Goal: Task Accomplishment & Management: Use online tool/utility

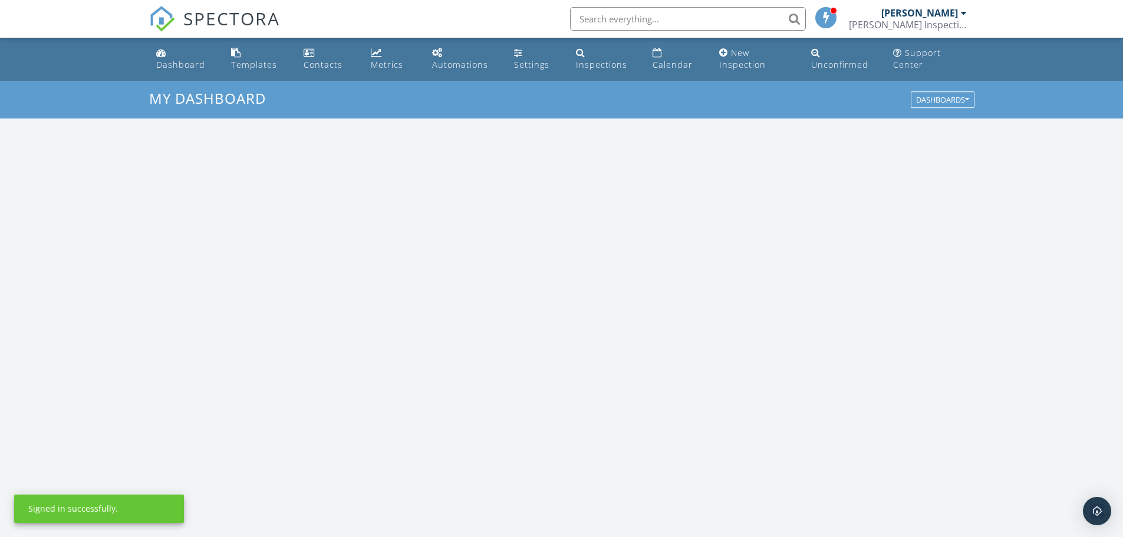
scroll to position [1091, 1141]
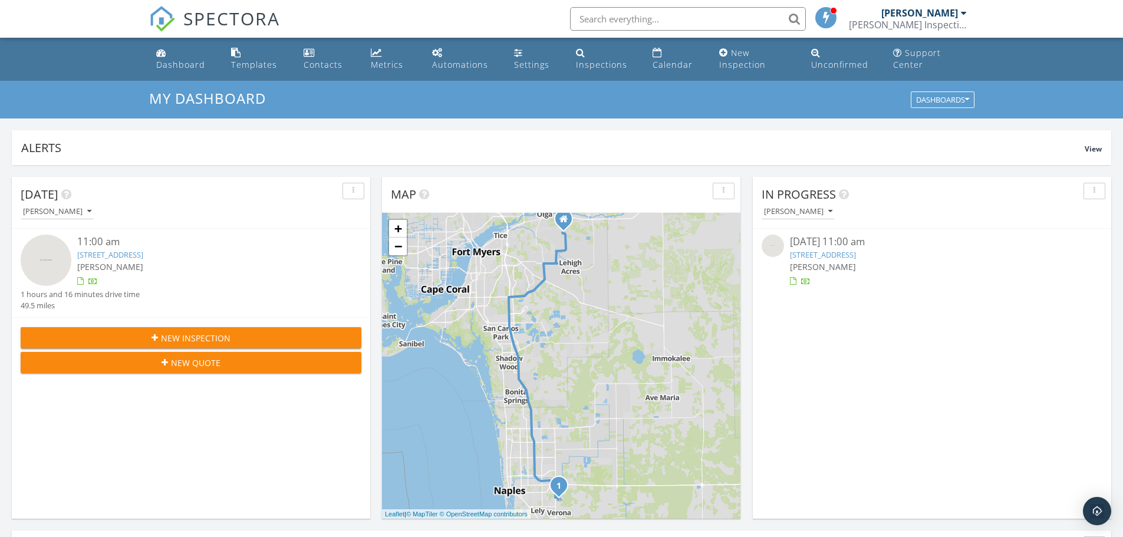
click at [143, 258] on link "9097 Wisteria Wy, Naples, FL 34114" at bounding box center [110, 254] width 66 height 11
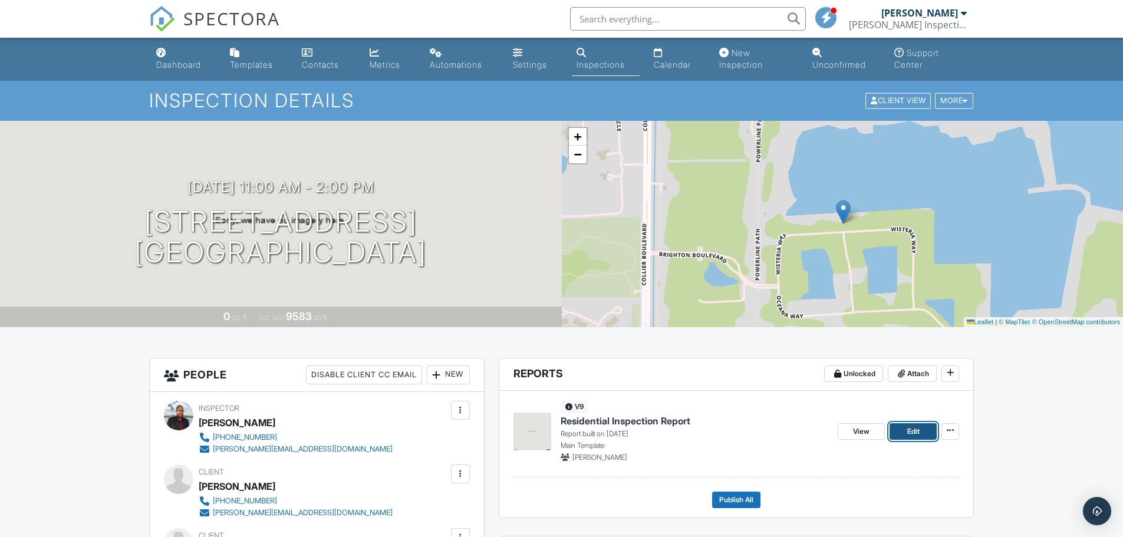
click at [904, 429] on link "Edit" at bounding box center [912, 431] width 47 height 17
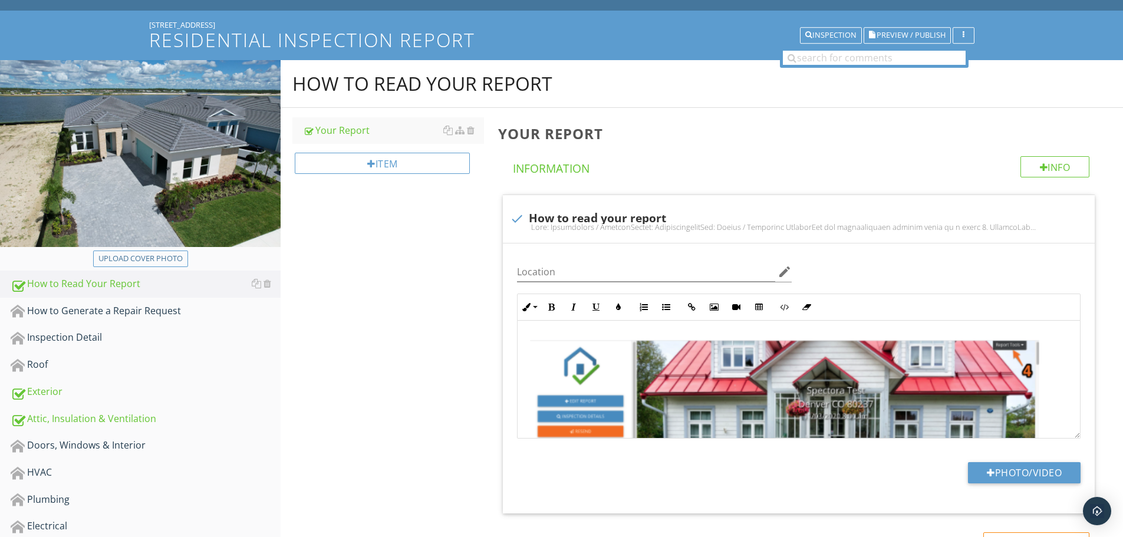
scroll to position [177, 0]
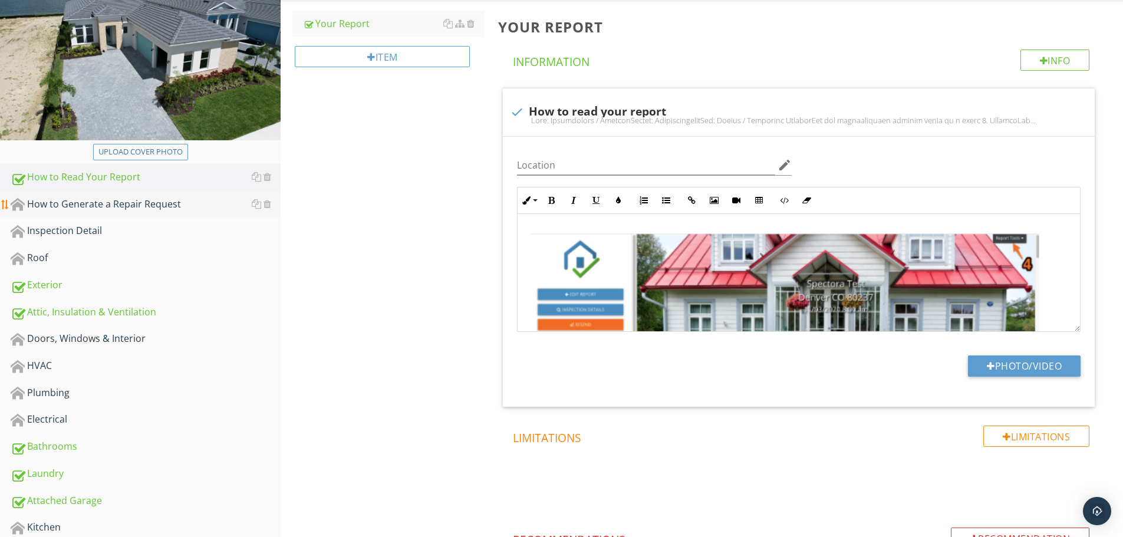
click at [176, 210] on div "How to Generate a Repair Request" at bounding box center [146, 204] width 270 height 15
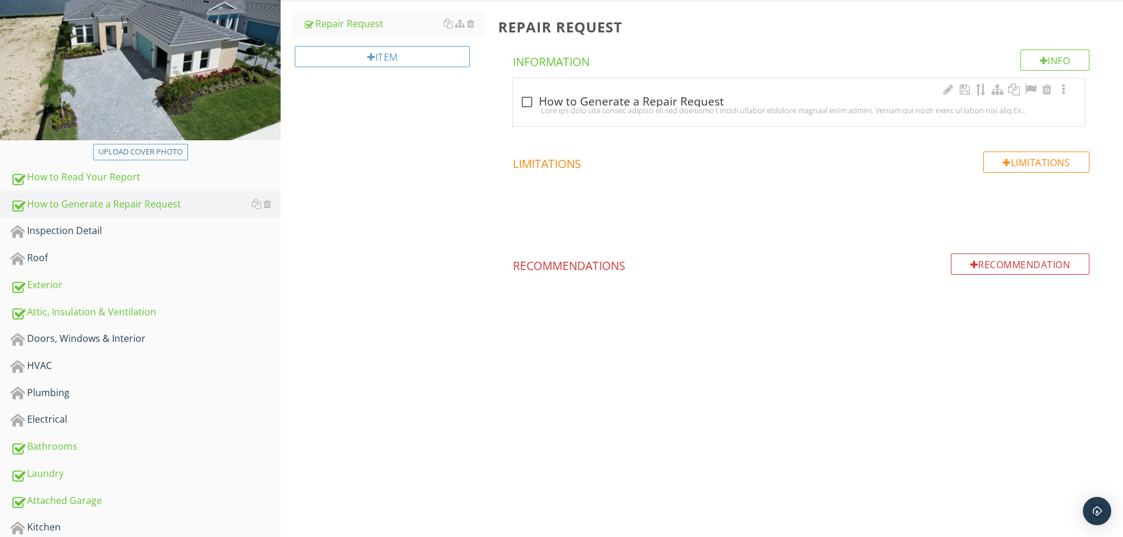
click at [524, 105] on div at bounding box center [798, 109] width 557 height 9
checkbox input "true"
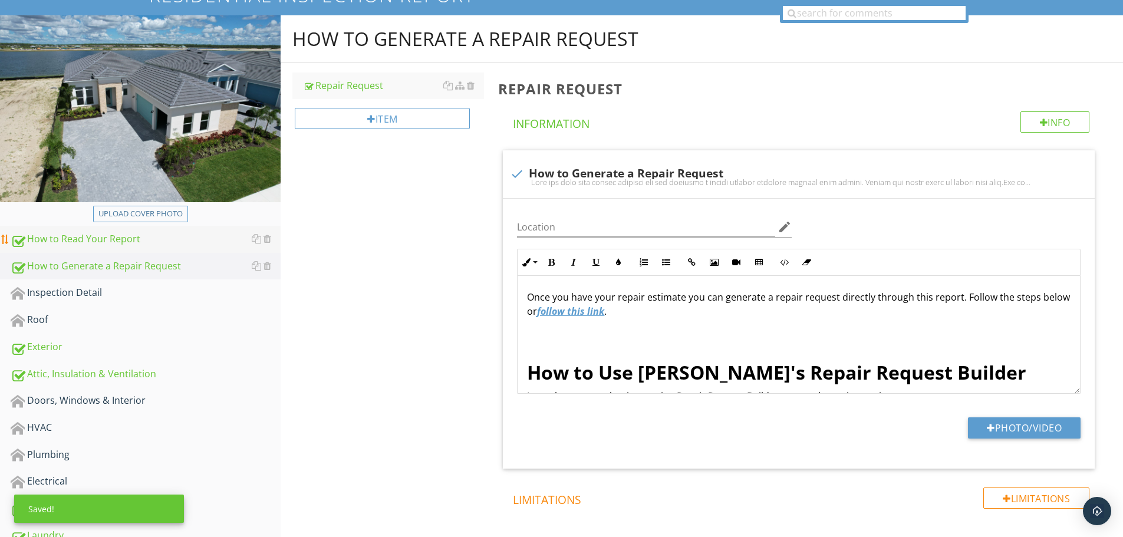
scroll to position [118, 0]
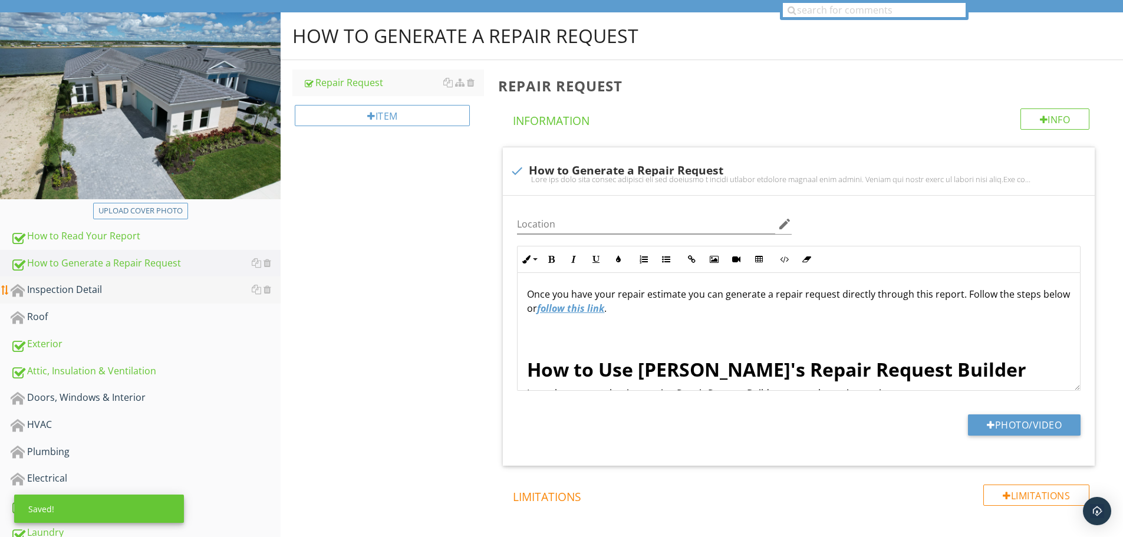
click at [123, 287] on div "Inspection Detail" at bounding box center [146, 289] width 270 height 15
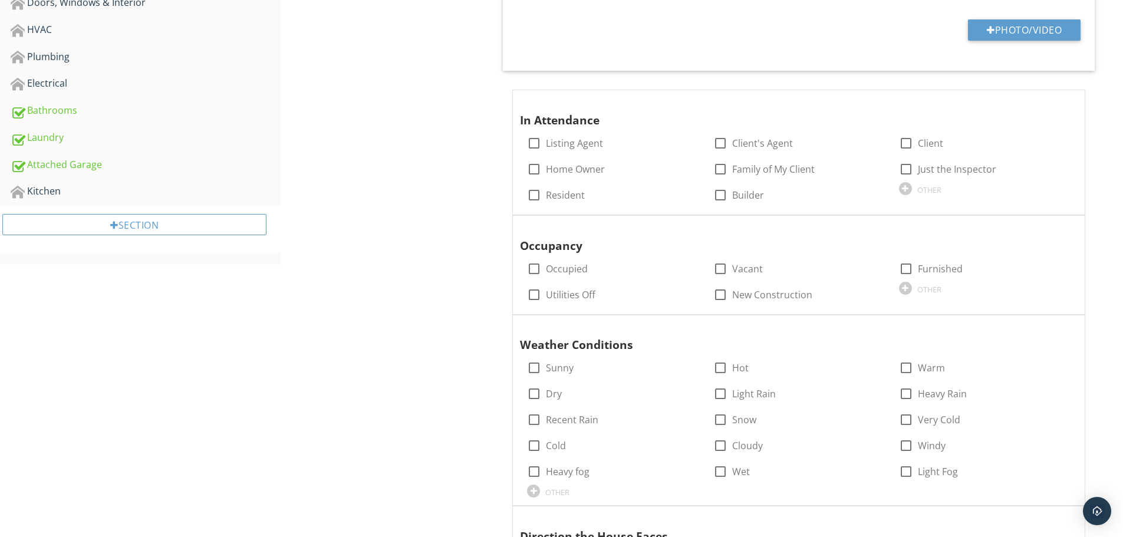
scroll to position [530, 0]
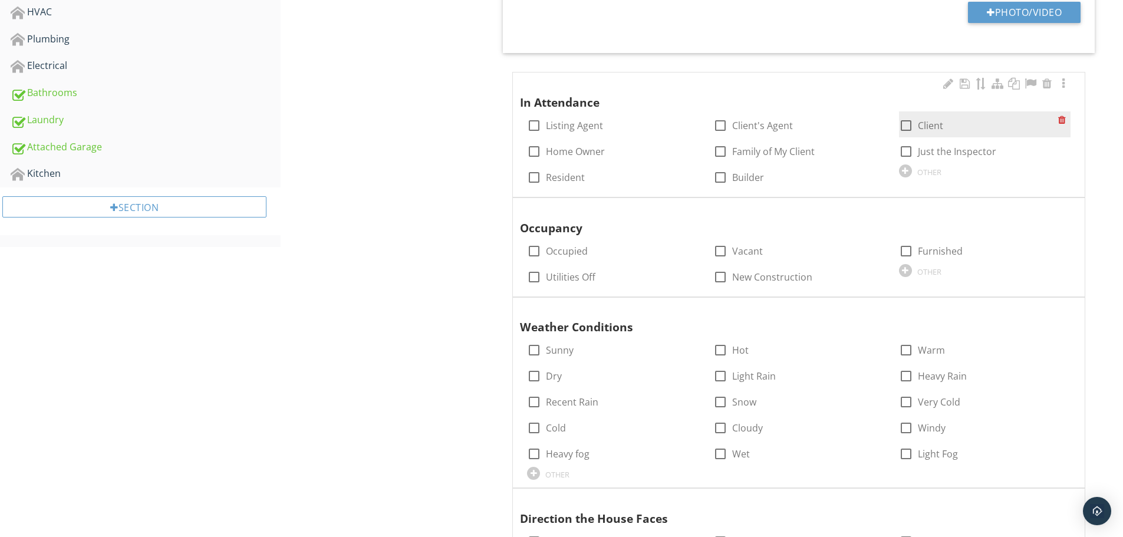
click at [905, 123] on div at bounding box center [906, 126] width 20 height 20
checkbox input "true"
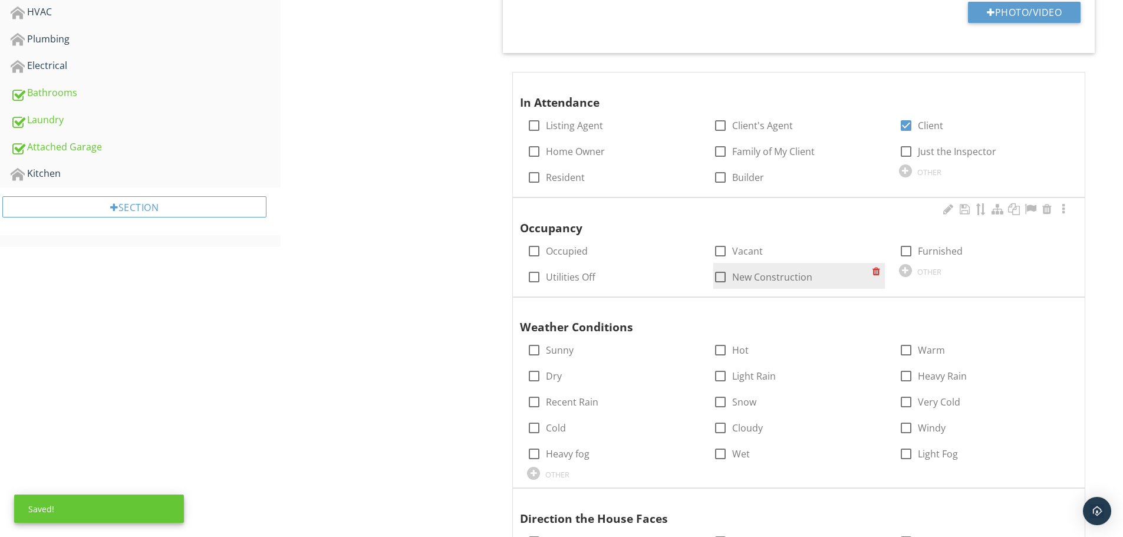
click at [719, 276] on div at bounding box center [720, 277] width 20 height 20
checkbox input "true"
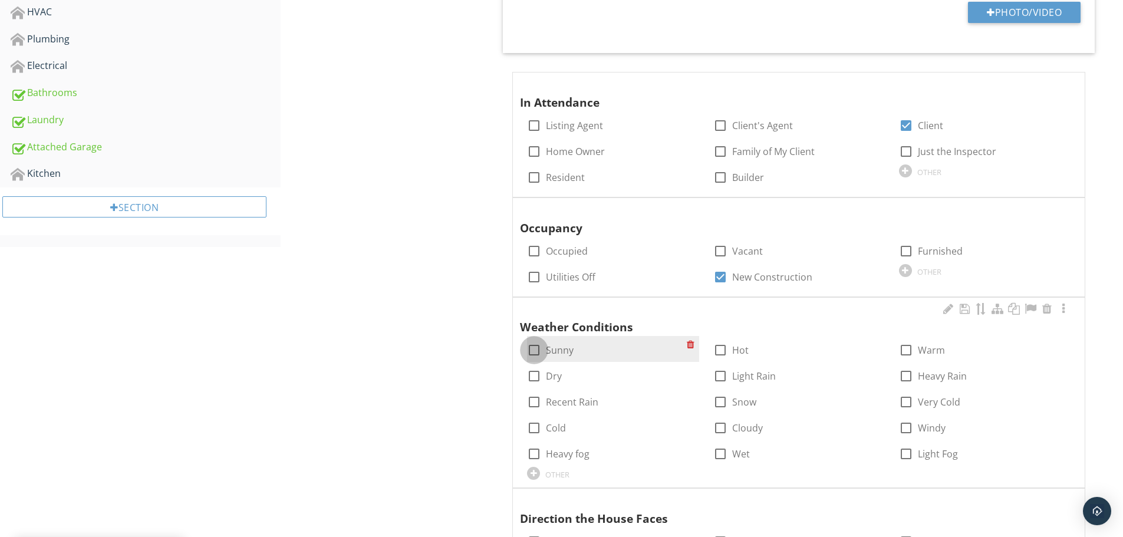
click at [536, 349] on div at bounding box center [534, 350] width 20 height 20
checkbox input "true"
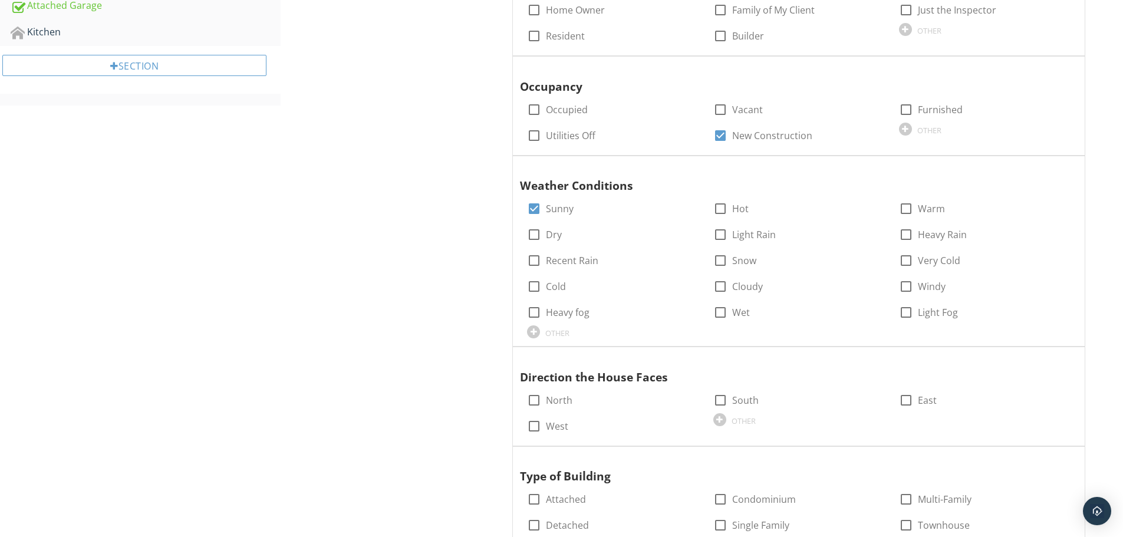
scroll to position [766, 0]
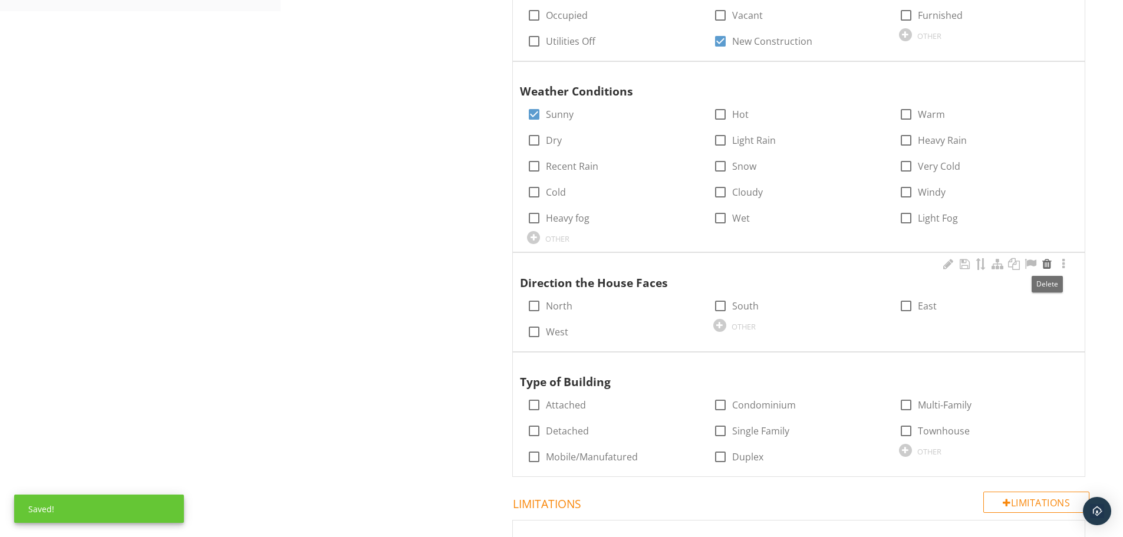
click at [1047, 266] on div at bounding box center [1047, 264] width 14 height 12
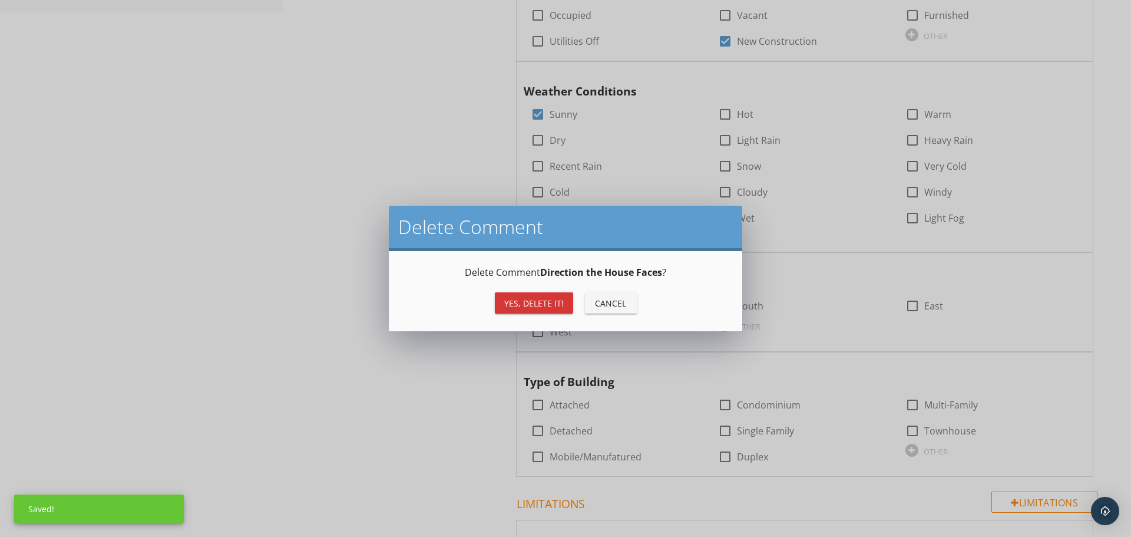
click at [547, 303] on div "Yes, Delete it!" at bounding box center [534, 303] width 60 height 12
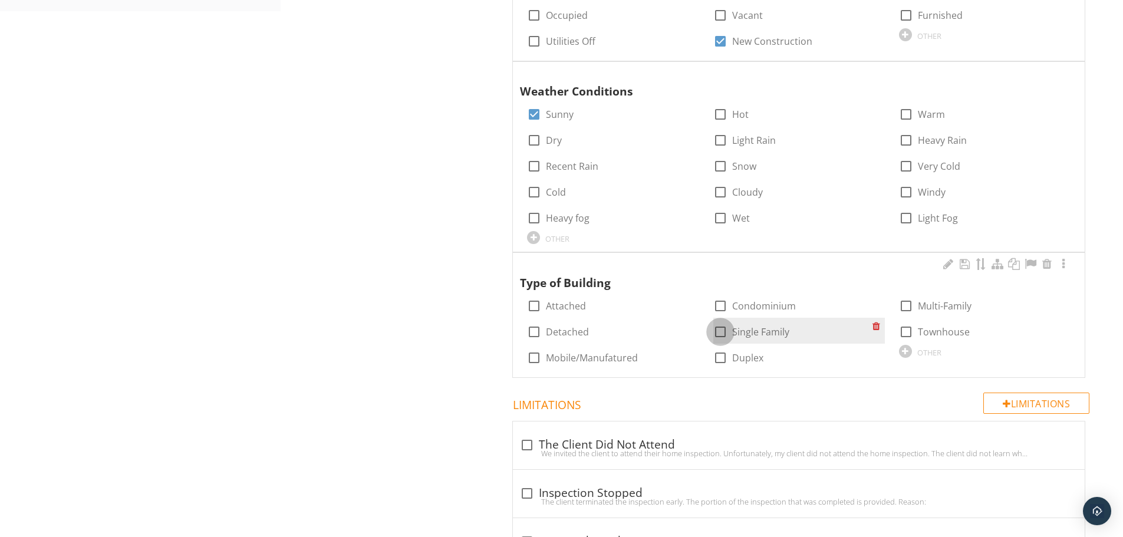
click at [725, 330] on div at bounding box center [720, 332] width 20 height 20
checkbox input "true"
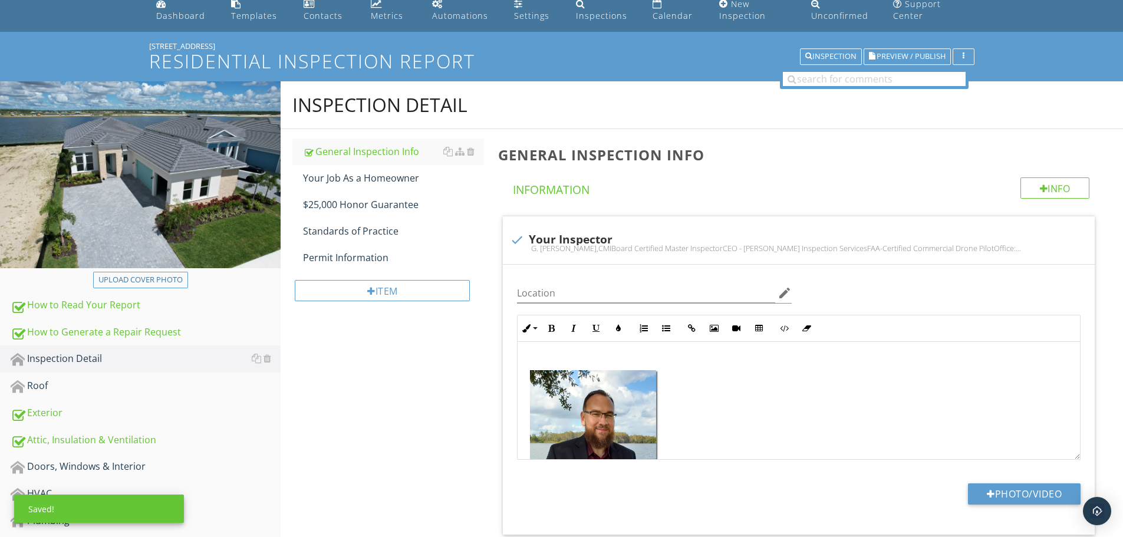
scroll to position [43, 0]
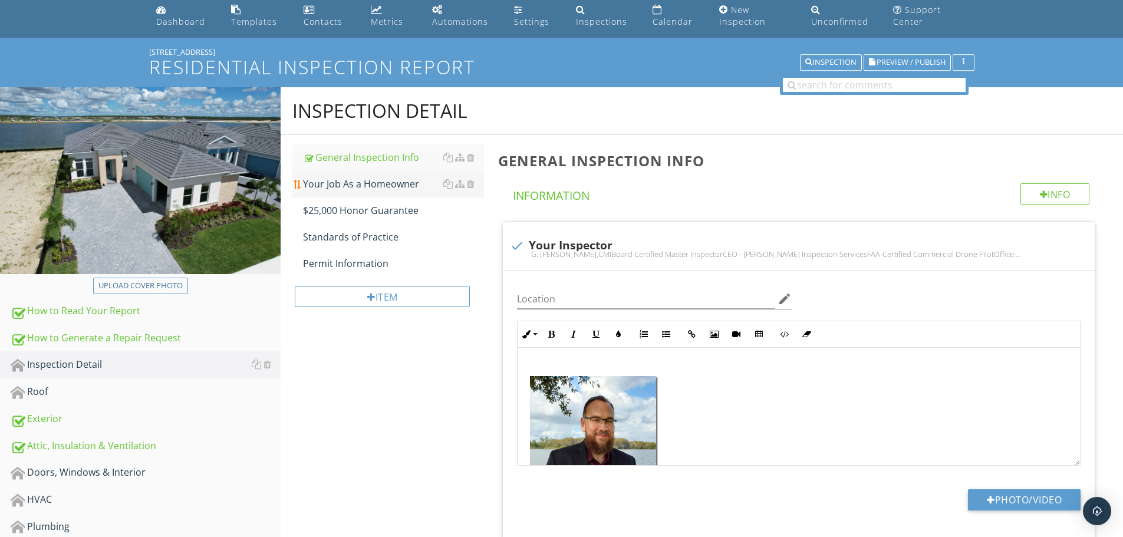
click at [389, 190] on div "Your Job As a Homeowner" at bounding box center [393, 184] width 181 height 14
type textarea "<p><br><strong><img src="https://cdn.spectora.com/editor_assets/images/000/284/…"
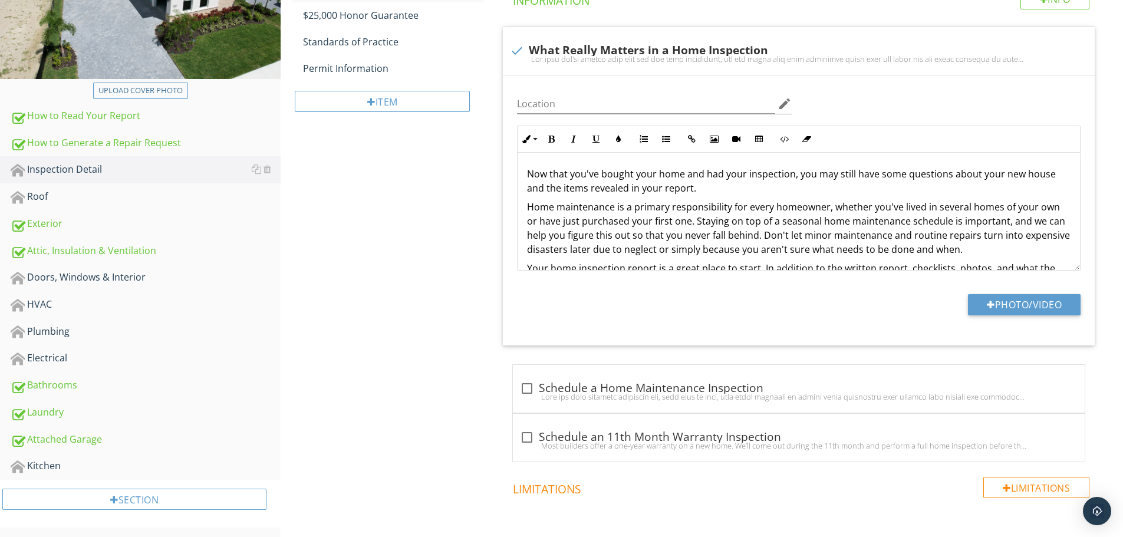
scroll to position [397, 0]
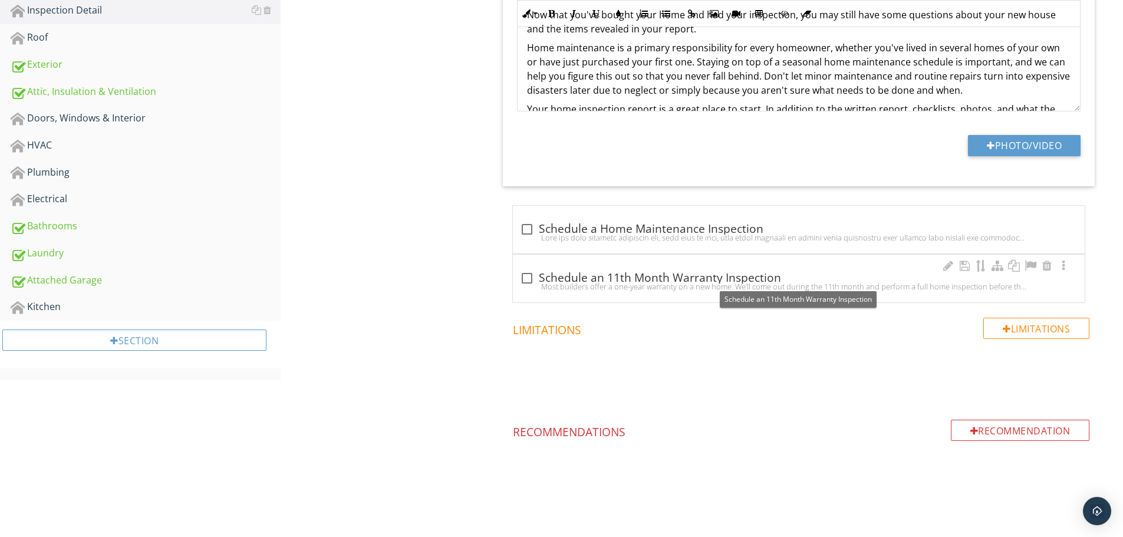
click at [527, 276] on div at bounding box center [527, 278] width 20 height 20
checkbox input "true"
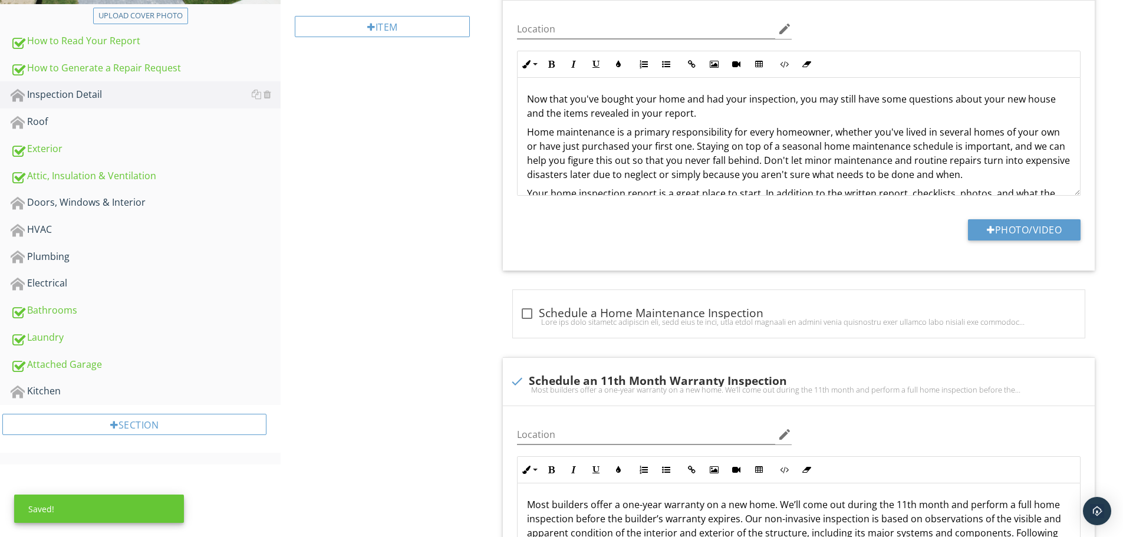
scroll to position [0, 0]
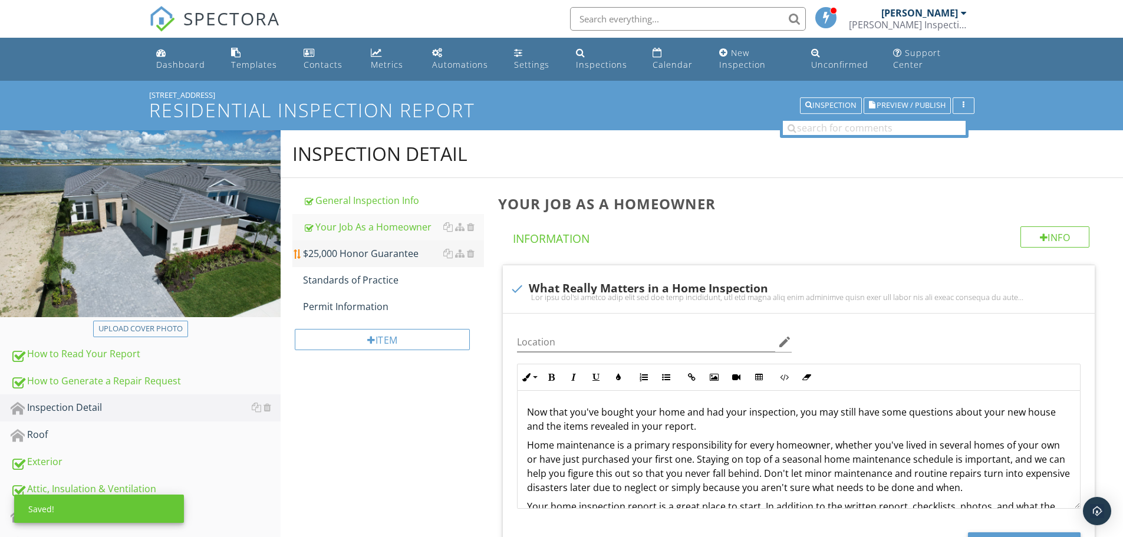
click at [391, 263] on link "$25,000 Honor Guarantee" at bounding box center [393, 253] width 181 height 26
type textarea "<p>Now that you've bought your home and had your inspection, you may still have…"
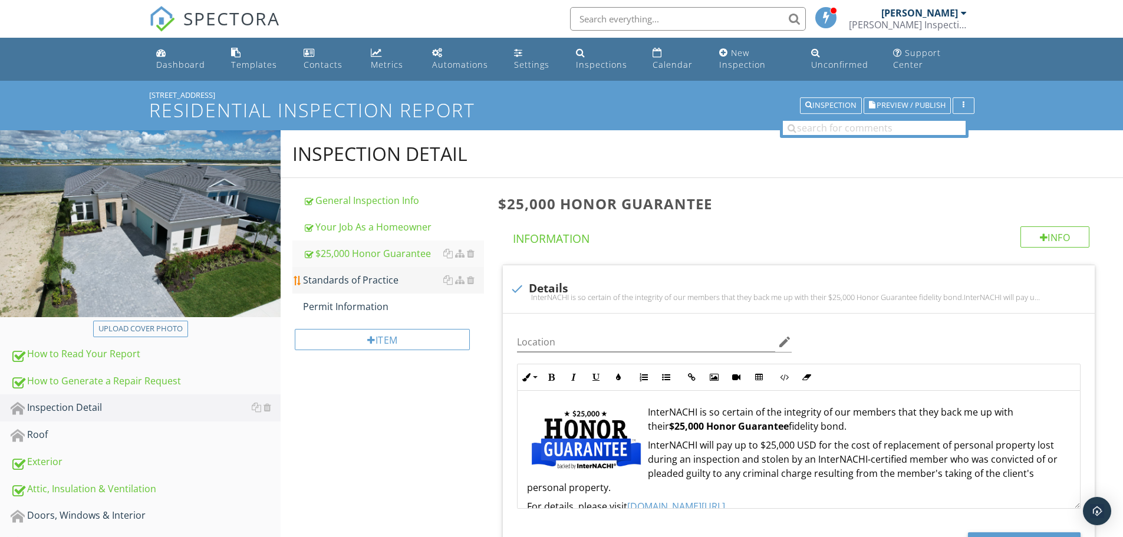
click at [342, 288] on link "Standards of Practice" at bounding box center [393, 280] width 181 height 26
type textarea "<p><img src="https://cdn.spectora.com/editor_assets/images/000/179/452/original…"
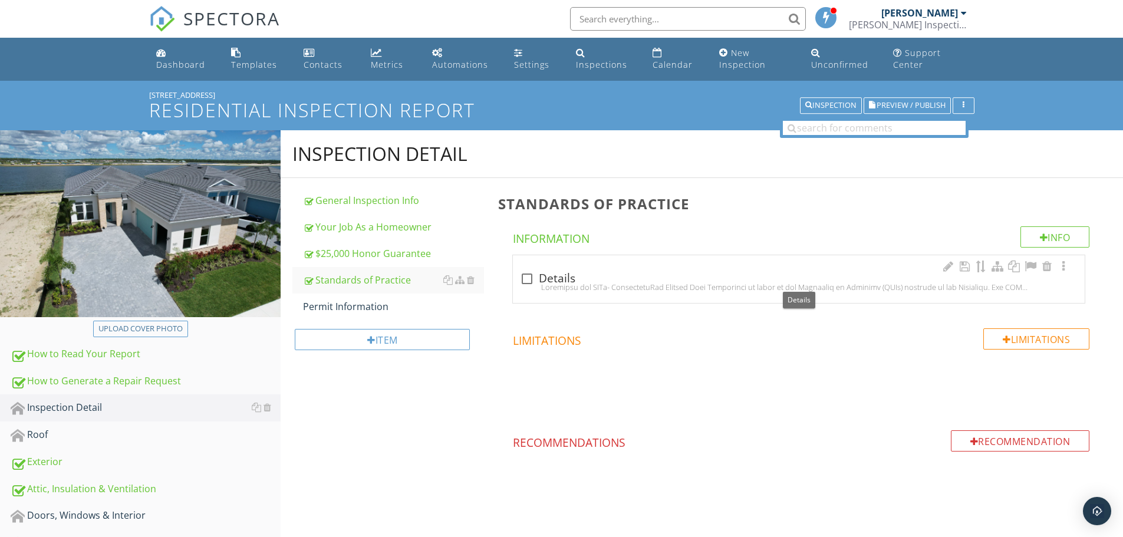
click at [528, 276] on div at bounding box center [527, 279] width 20 height 20
checkbox input "true"
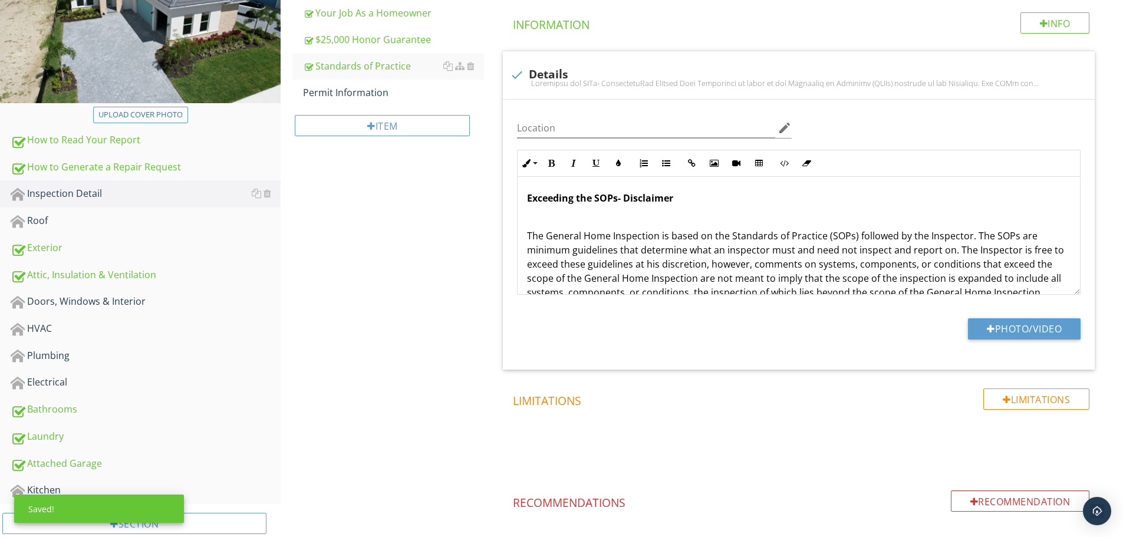
scroll to position [108, 0]
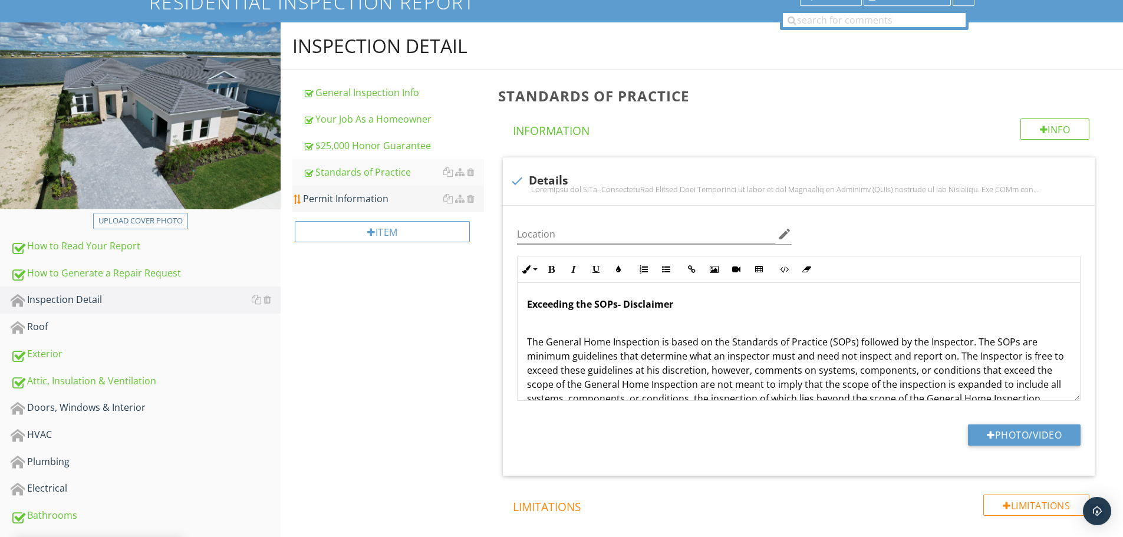
click at [364, 195] on div "Permit Information" at bounding box center [393, 199] width 181 height 14
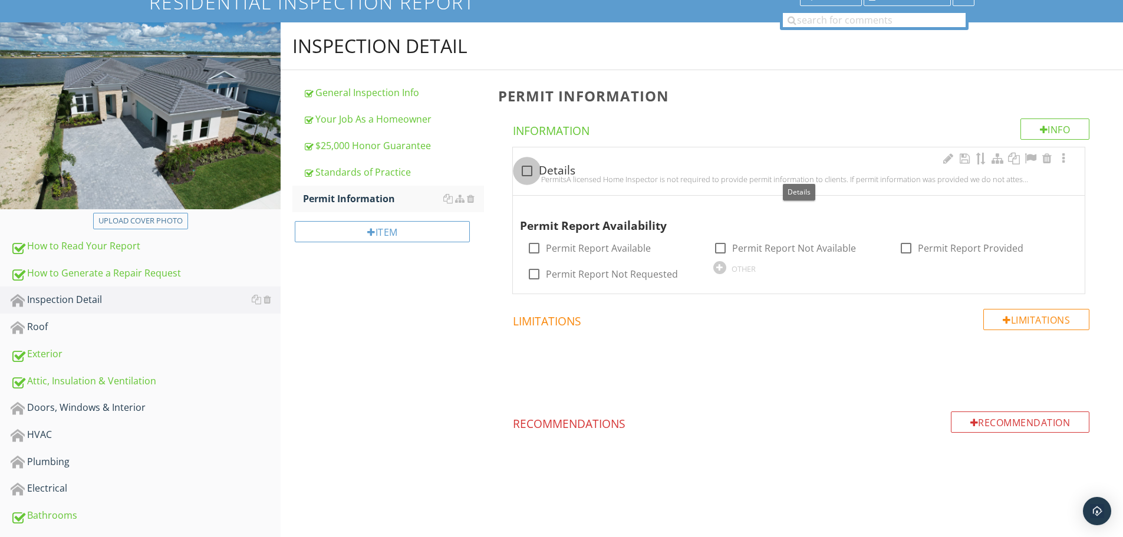
click at [526, 169] on div at bounding box center [527, 171] width 20 height 20
checkbox input "true"
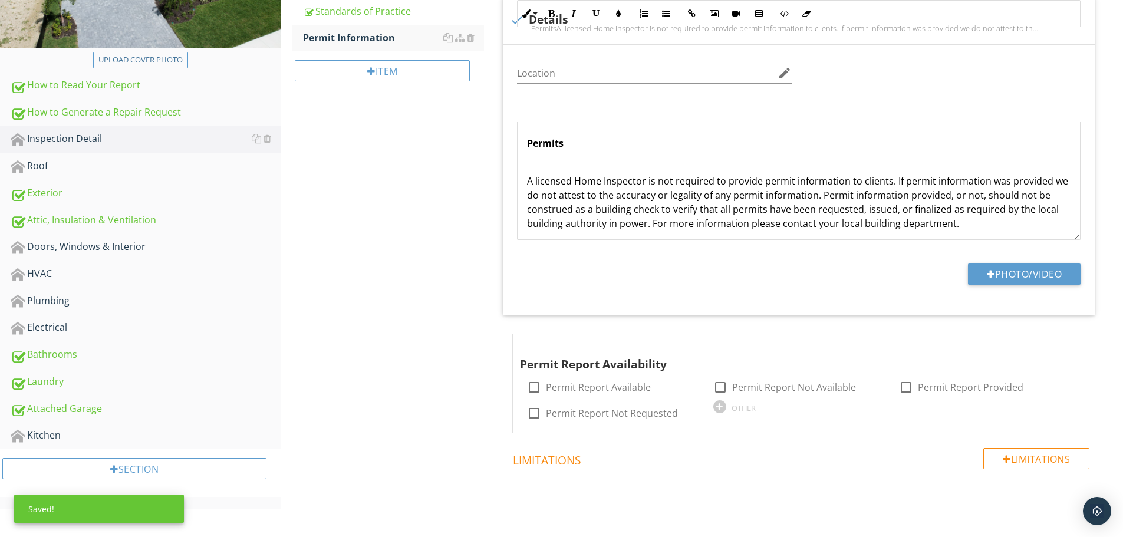
scroll to position [398, 0]
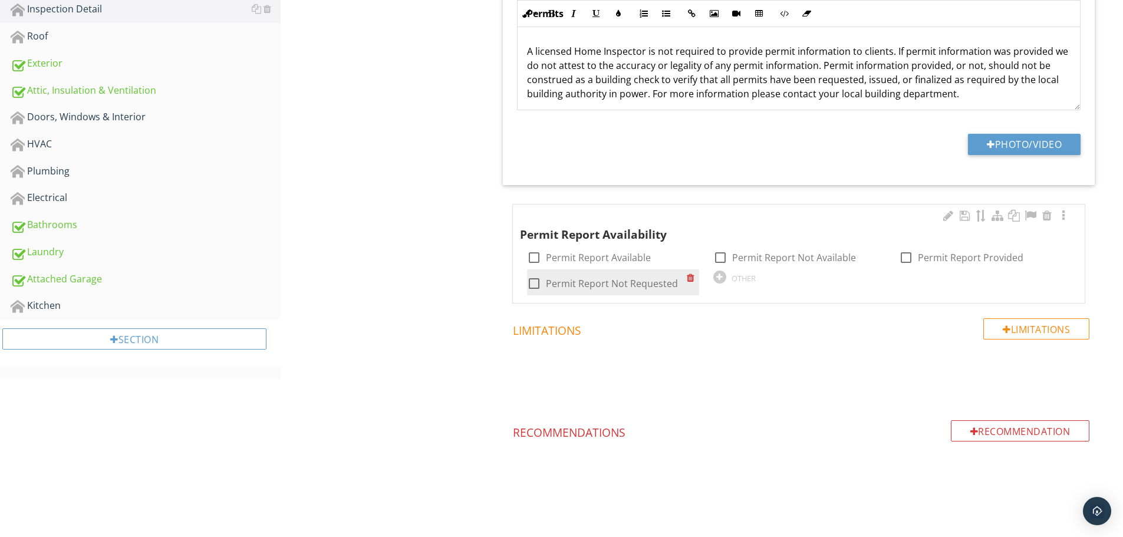
click at [536, 283] on div at bounding box center [534, 283] width 20 height 20
checkbox input "true"
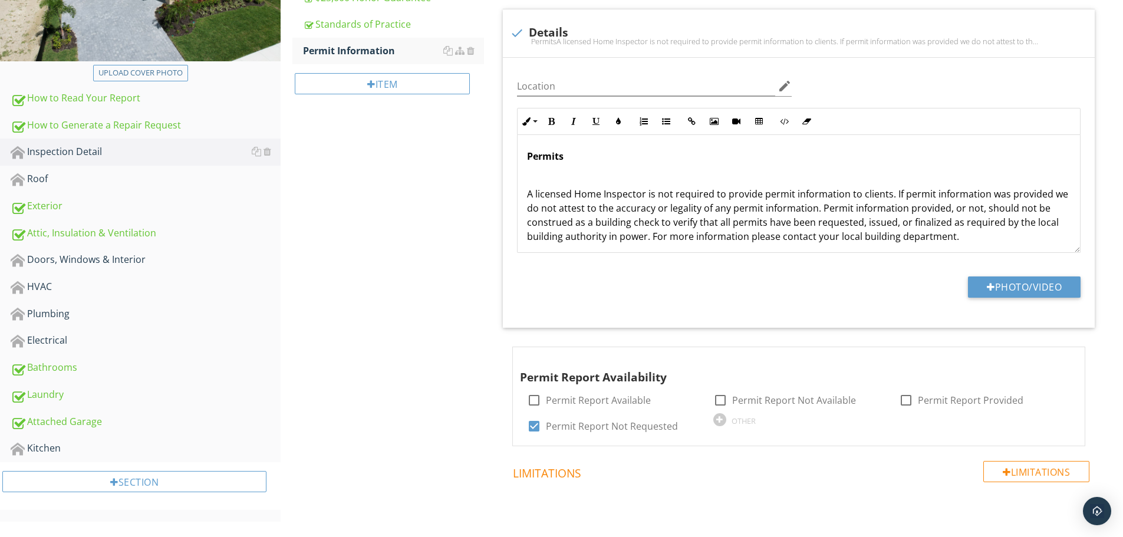
scroll to position [281, 0]
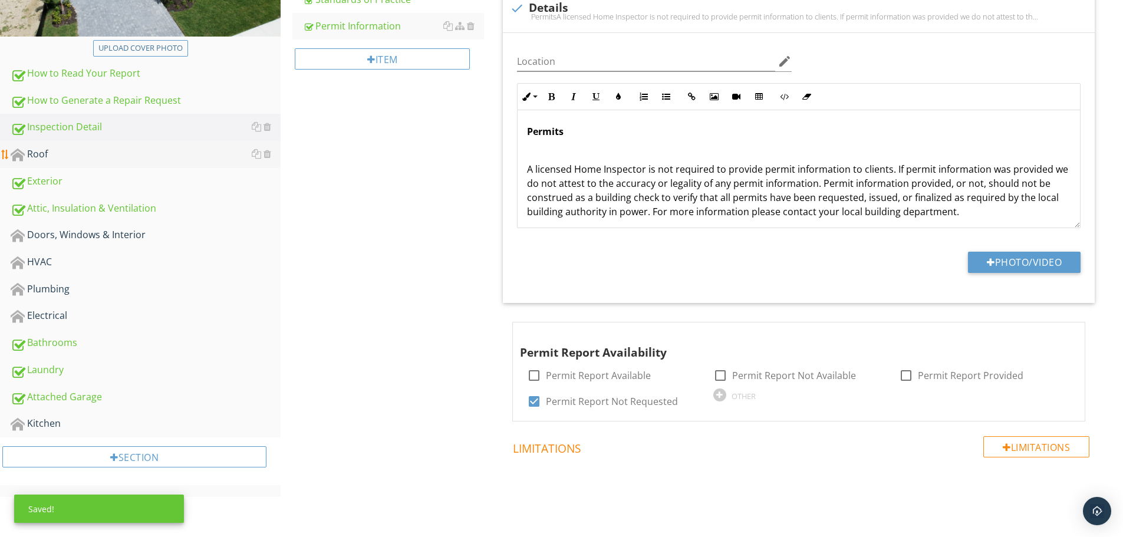
click at [116, 161] on div "Roof" at bounding box center [146, 154] width 270 height 15
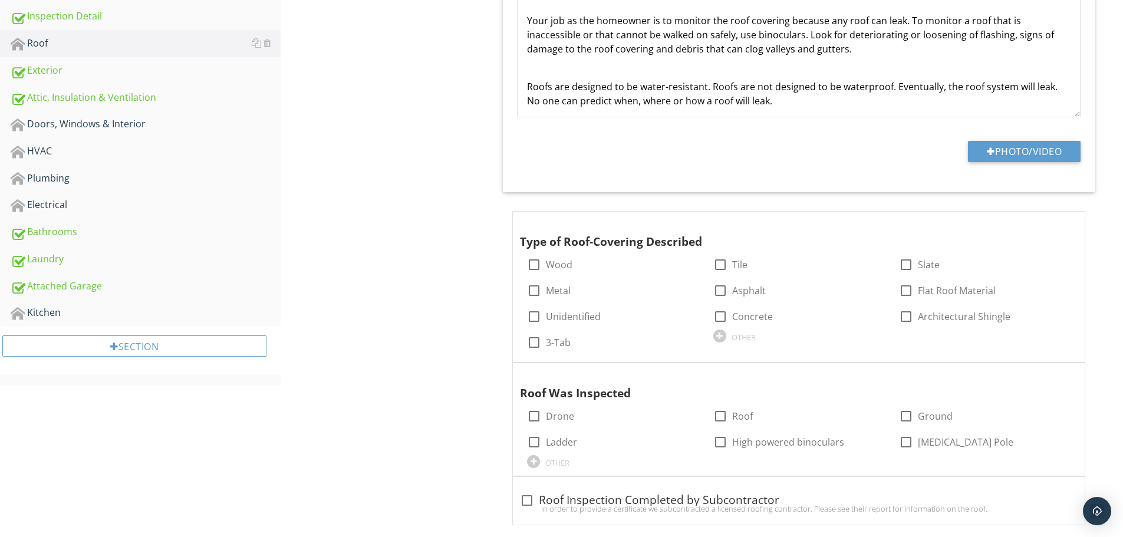
scroll to position [398, 0]
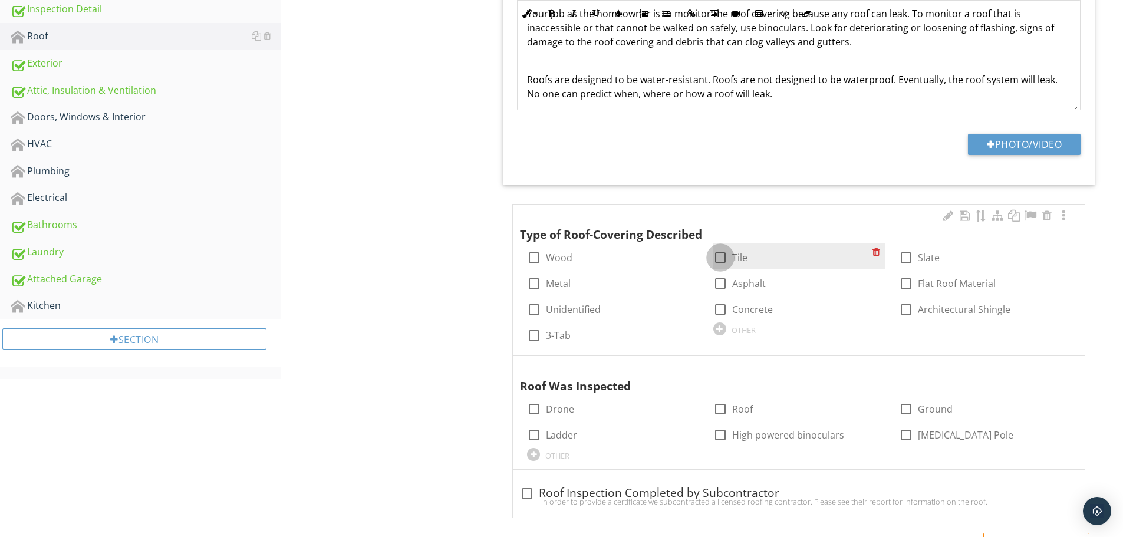
click at [719, 258] on div at bounding box center [720, 258] width 20 height 20
checkbox input "true"
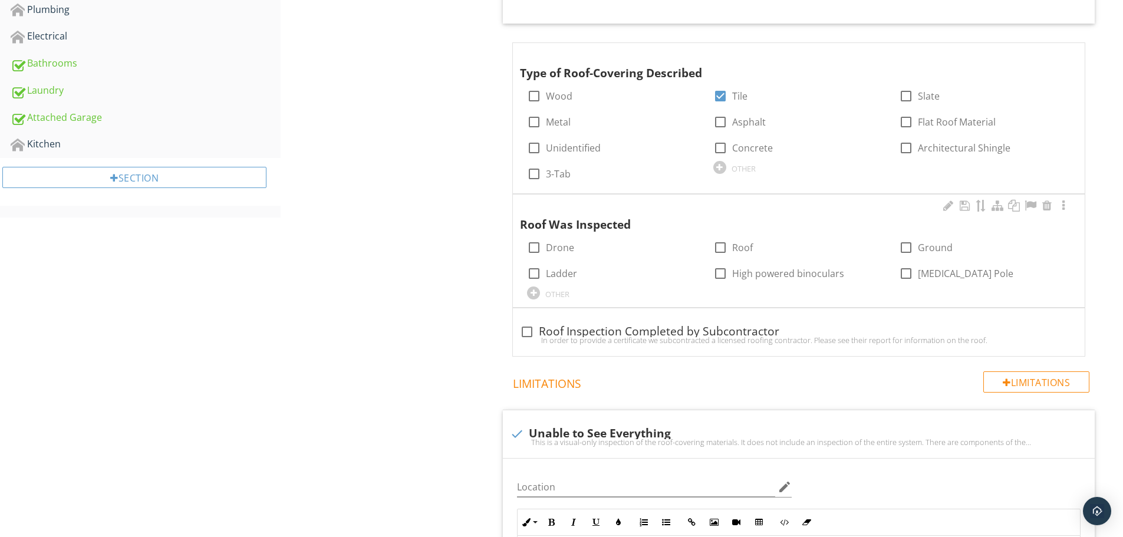
scroll to position [575, 0]
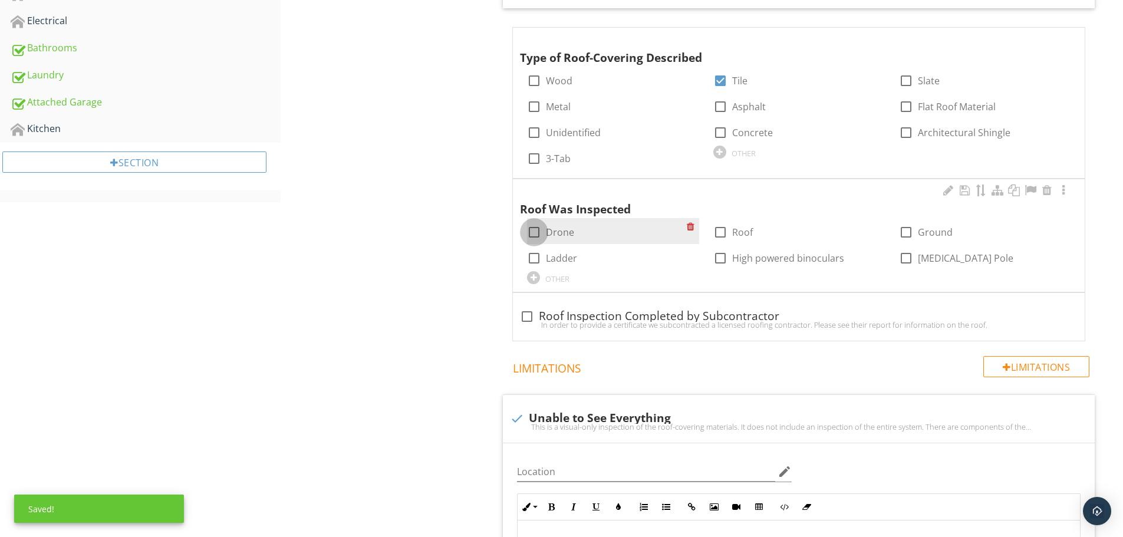
click at [533, 232] on div at bounding box center [534, 232] width 20 height 20
checkbox input "true"
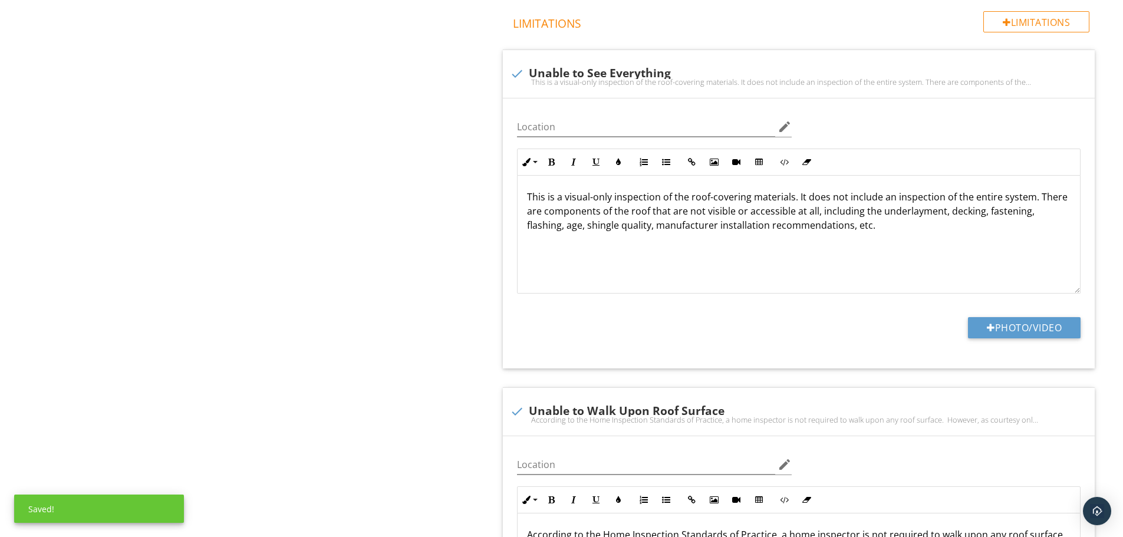
scroll to position [929, 0]
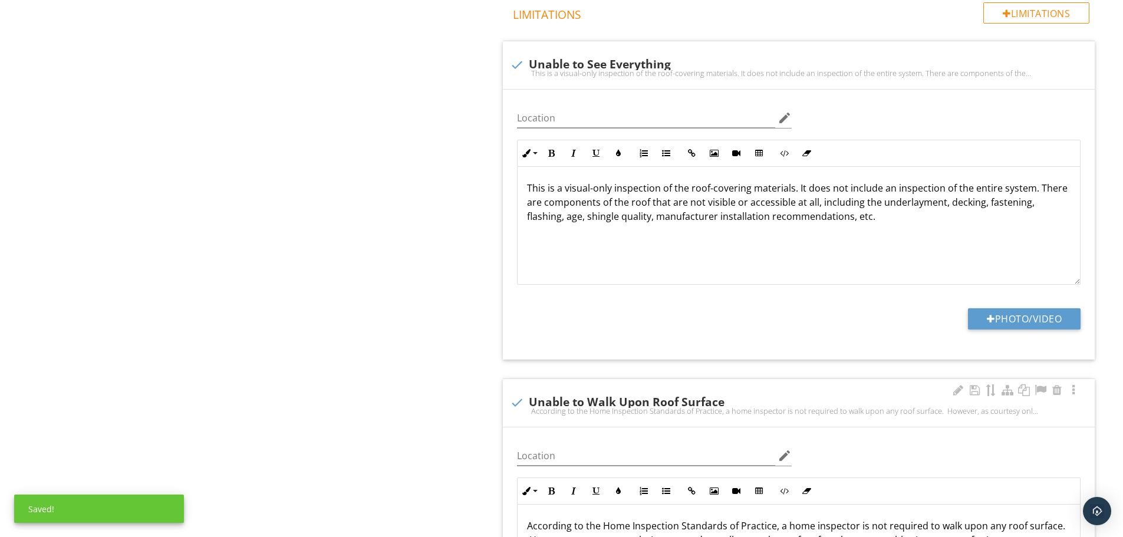
click at [517, 405] on div at bounding box center [517, 402] width 20 height 20
checkbox input "true"
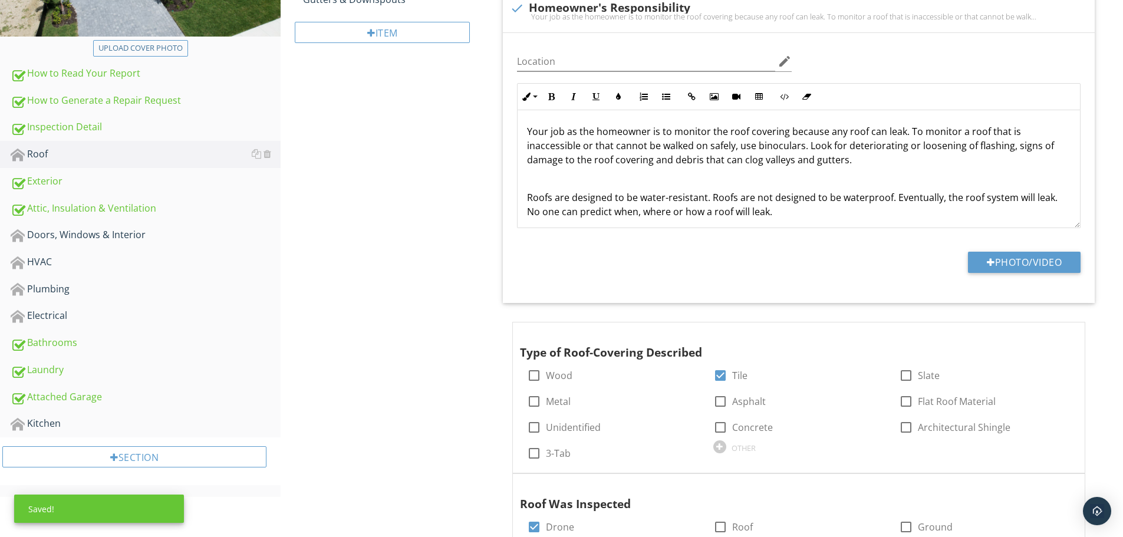
scroll to position [45, 0]
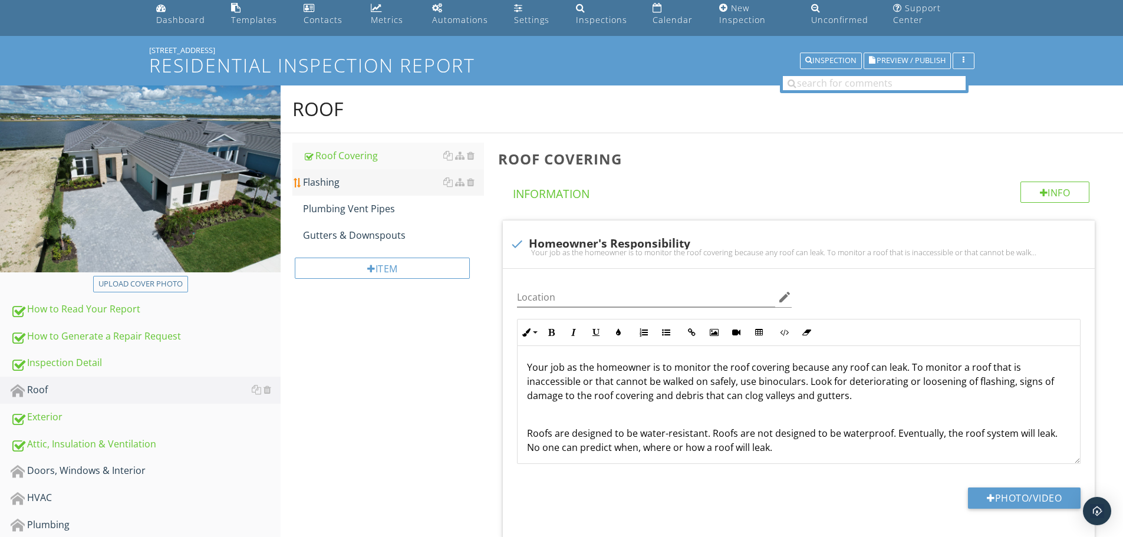
click at [371, 180] on div "Flashing" at bounding box center [393, 182] width 181 height 14
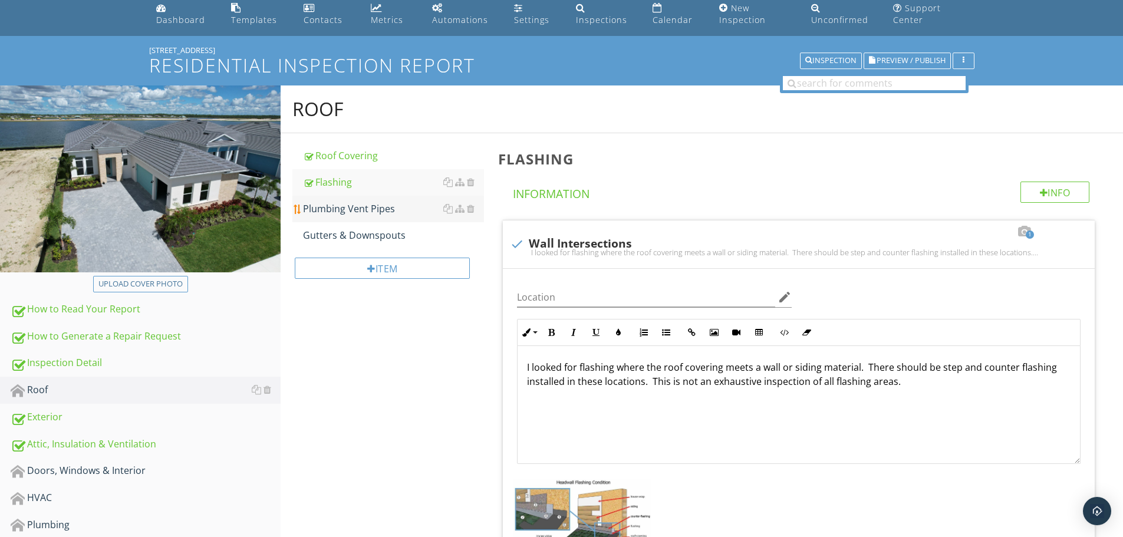
click at [370, 209] on div "Plumbing Vent Pipes" at bounding box center [393, 209] width 181 height 14
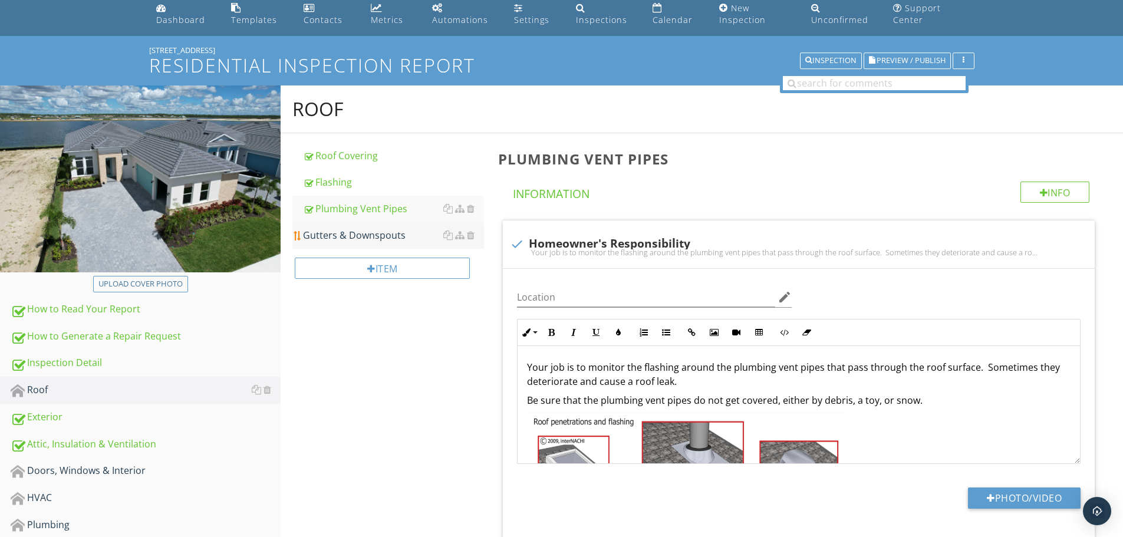
click at [379, 233] on div "Gutters & Downspouts" at bounding box center [393, 235] width 181 height 14
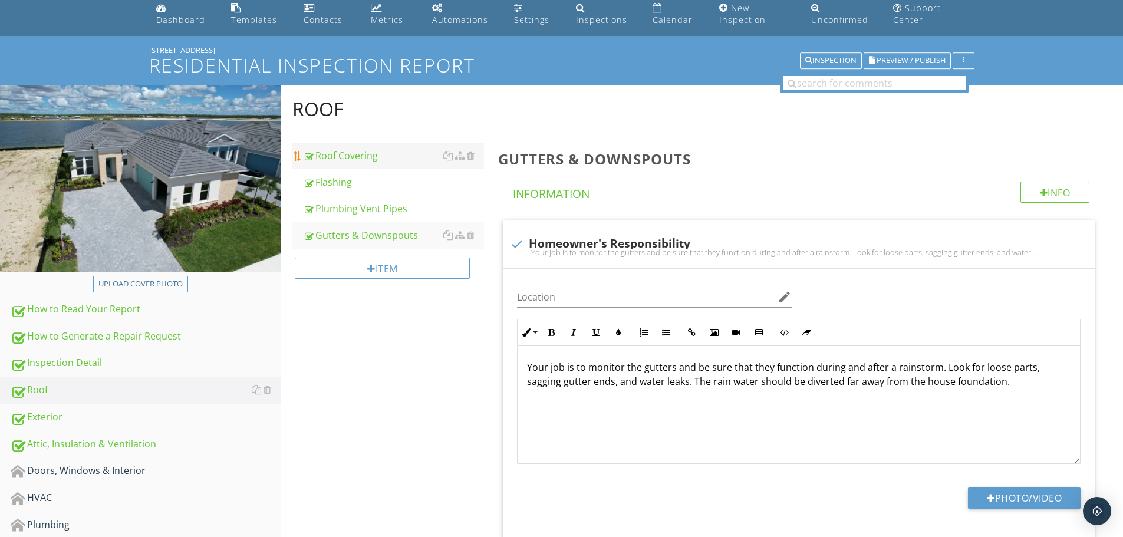
click at [373, 161] on div "Roof Covering" at bounding box center [393, 156] width 181 height 14
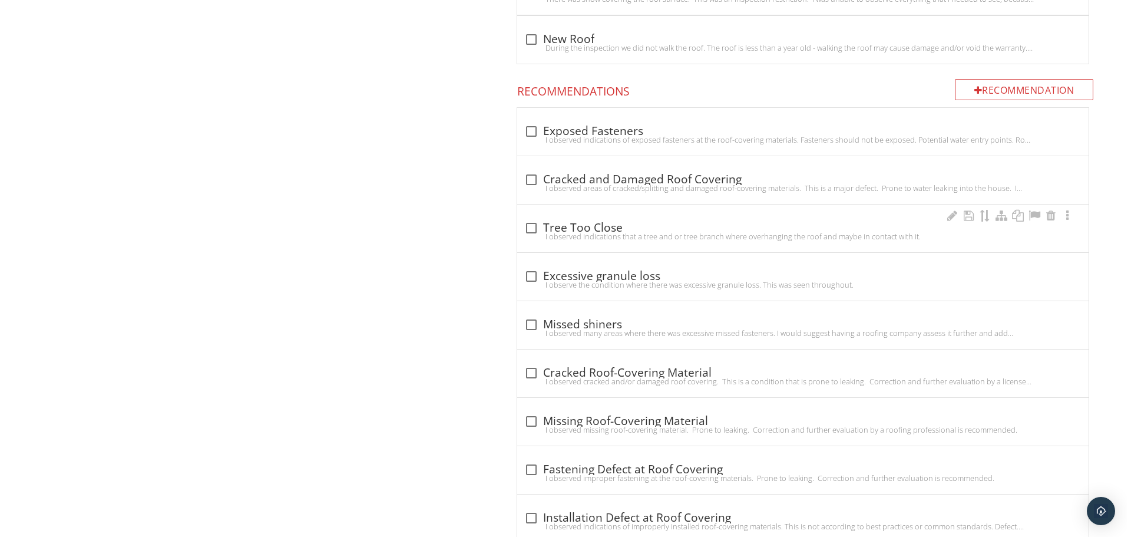
scroll to position [1341, 0]
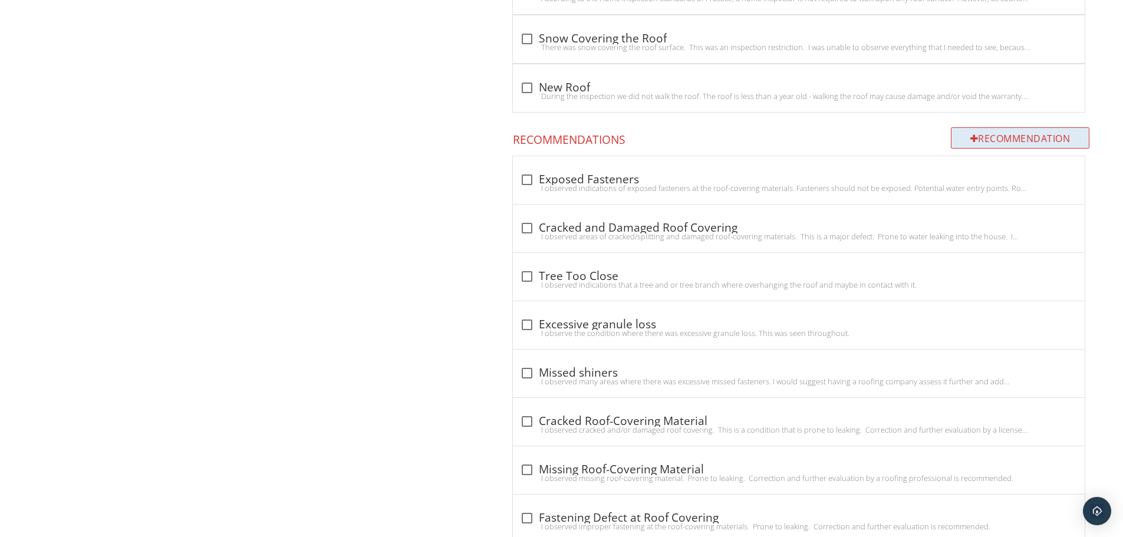
click at [985, 139] on div "Recommendation" at bounding box center [1020, 137] width 139 height 21
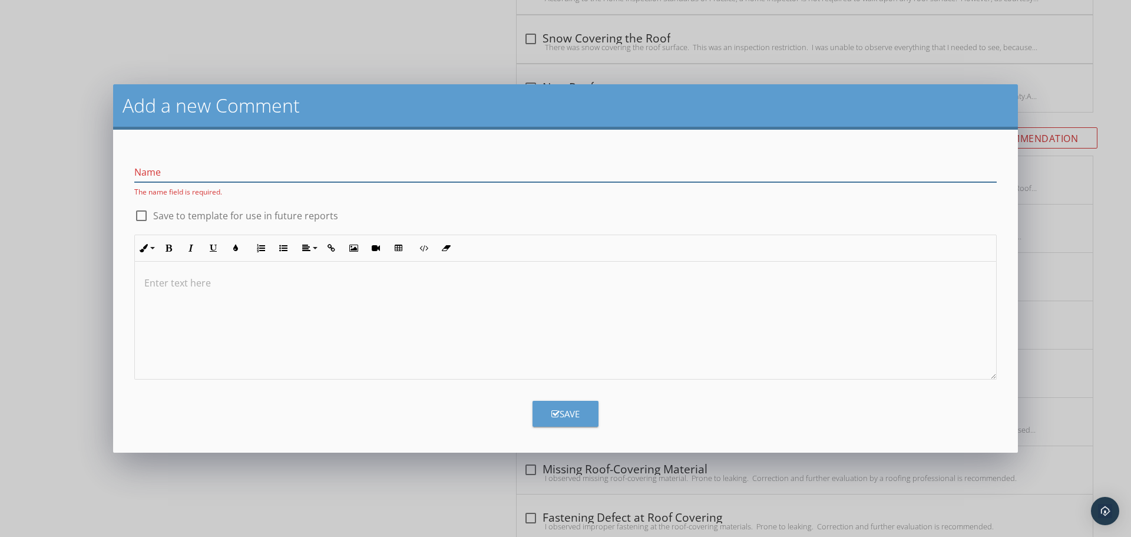
click at [365, 174] on input "Name" at bounding box center [565, 172] width 863 height 19
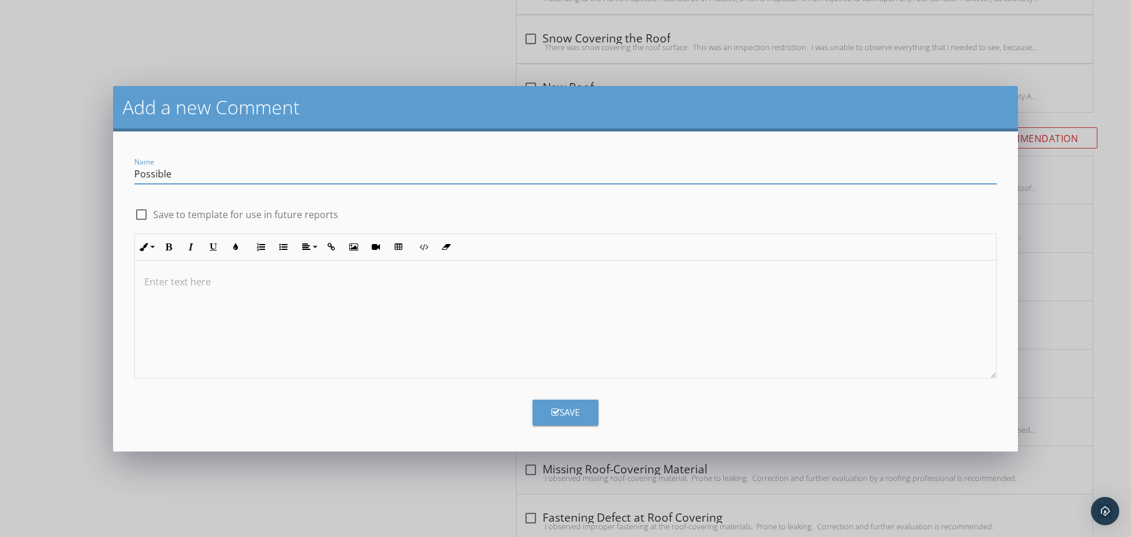
drag, startPoint x: 212, startPoint y: 171, endPoint x: 81, endPoint y: 168, distance: 130.3
click at [82, 168] on div "Add a new Comment Name Possible check_box_outline_blank Save to template for us…" at bounding box center [565, 268] width 1131 height 537
paste input "Temporary Roof Patch – Further Evaluation Recommended"
type input "Possible Temporary Roof Patch – Further Evaluation Recommended"
click at [297, 295] on div at bounding box center [566, 319] width 862 height 118
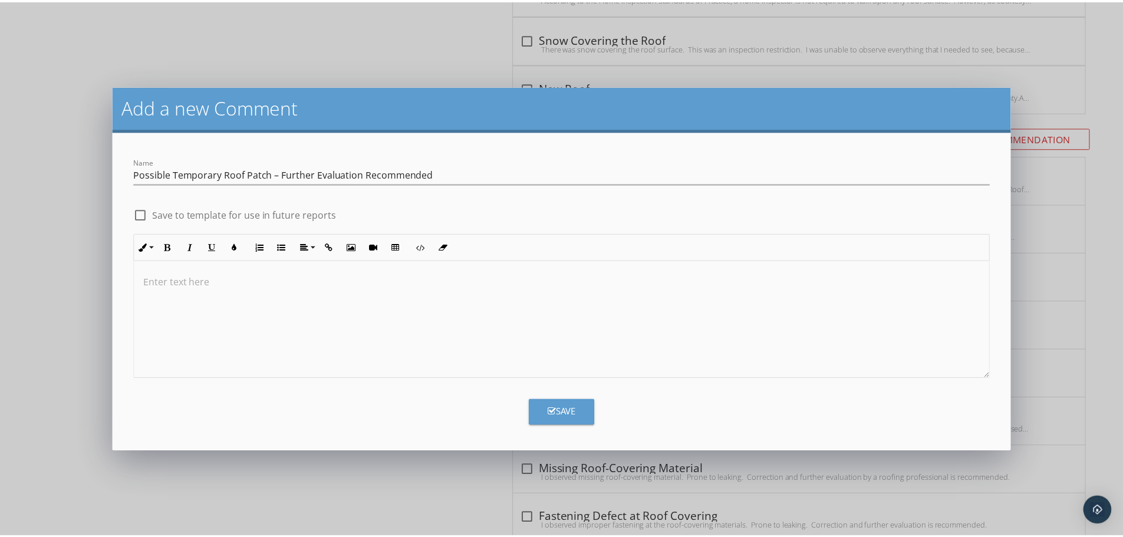
scroll to position [18, 0]
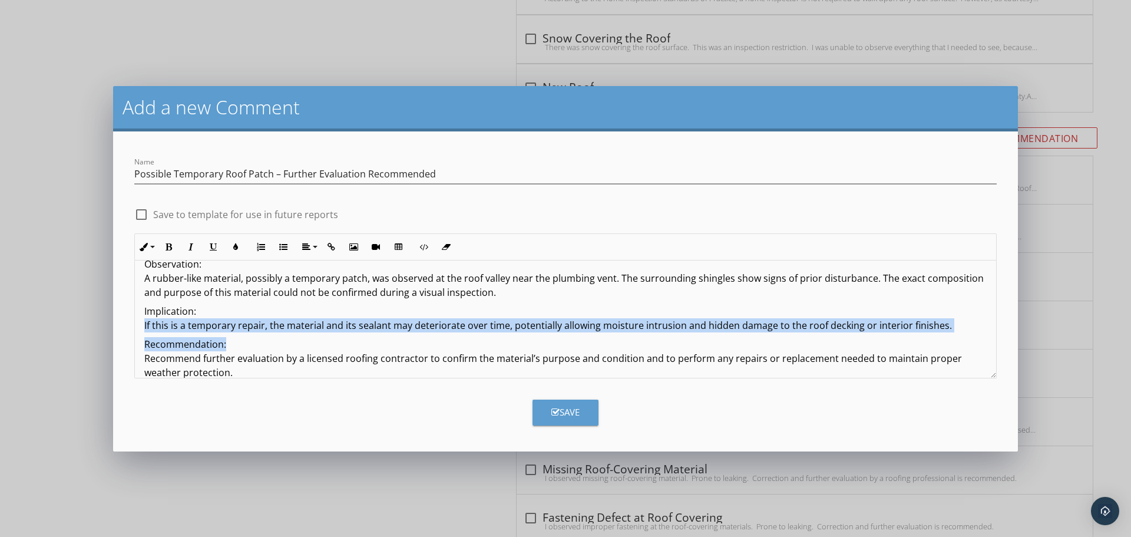
drag, startPoint x: 237, startPoint y: 342, endPoint x: 116, endPoint y: 332, distance: 121.9
click at [116, 332] on form "Name Possible Temporary Roof Patch – Further Evaluation Recommended check_box_o…" at bounding box center [565, 291] width 905 height 320
click at [231, 332] on p "Implication: If this is a temporary repair, the material and its sealant may de…" at bounding box center [565, 318] width 843 height 28
click at [232, 339] on p "Recommendation: Recommend further evaluation by a licensed roofing contractor t…" at bounding box center [565, 358] width 843 height 42
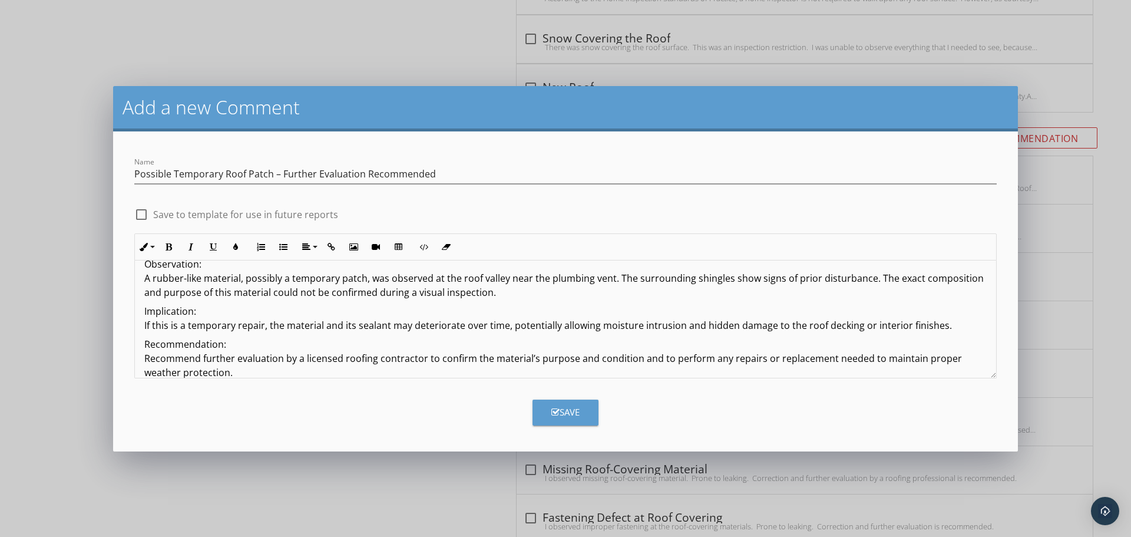
click at [562, 412] on div "Save" at bounding box center [566, 412] width 28 height 14
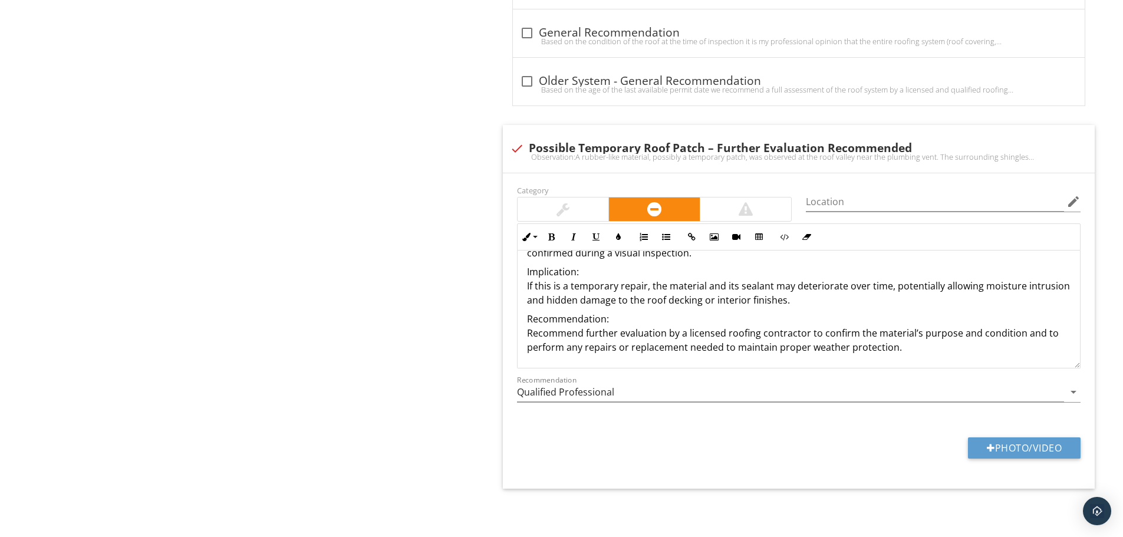
scroll to position [62, 0]
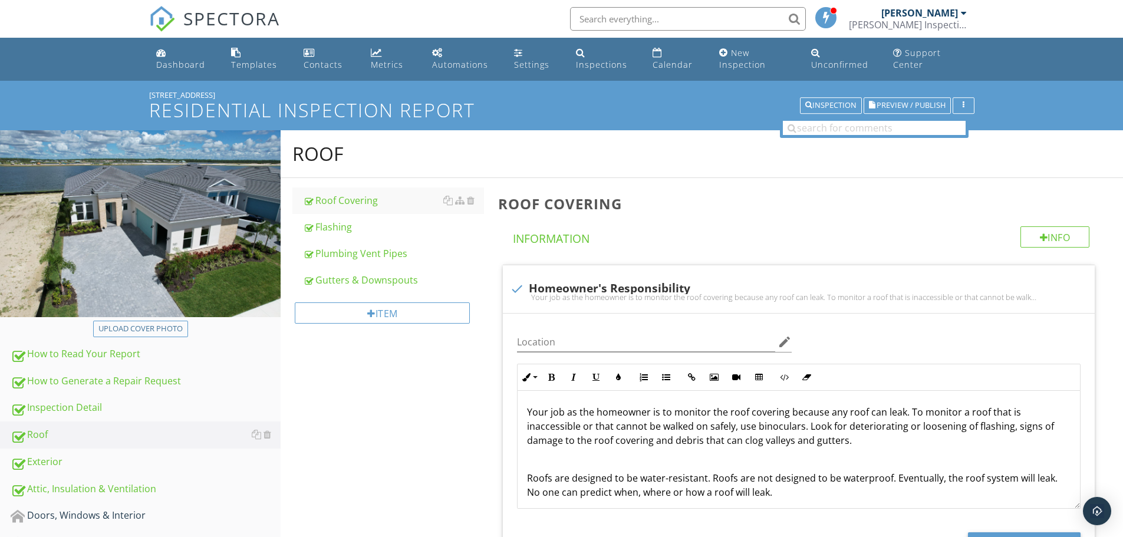
scroll to position [2895, 0]
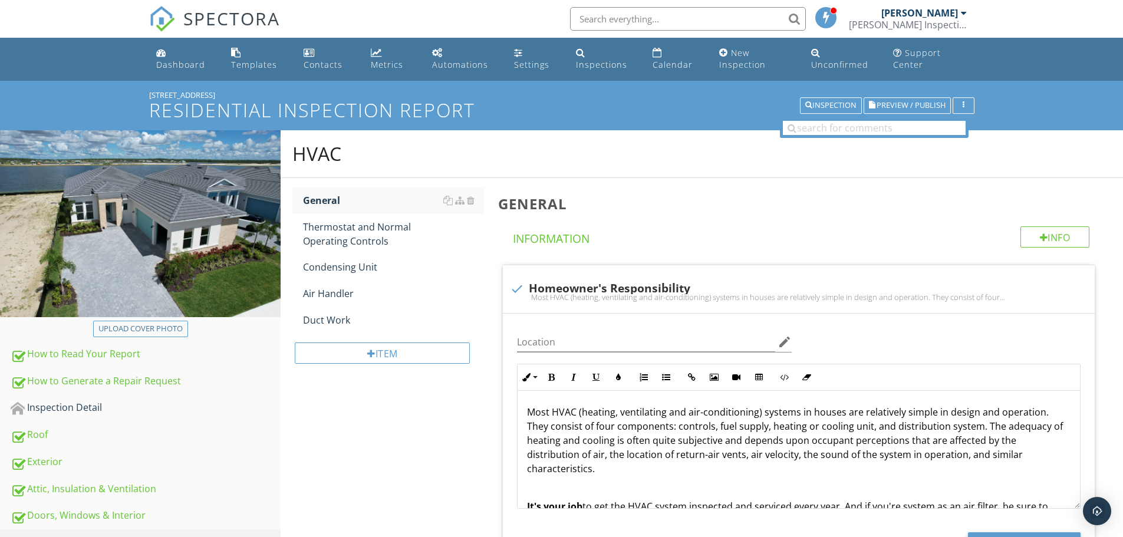
scroll to position [240, 0]
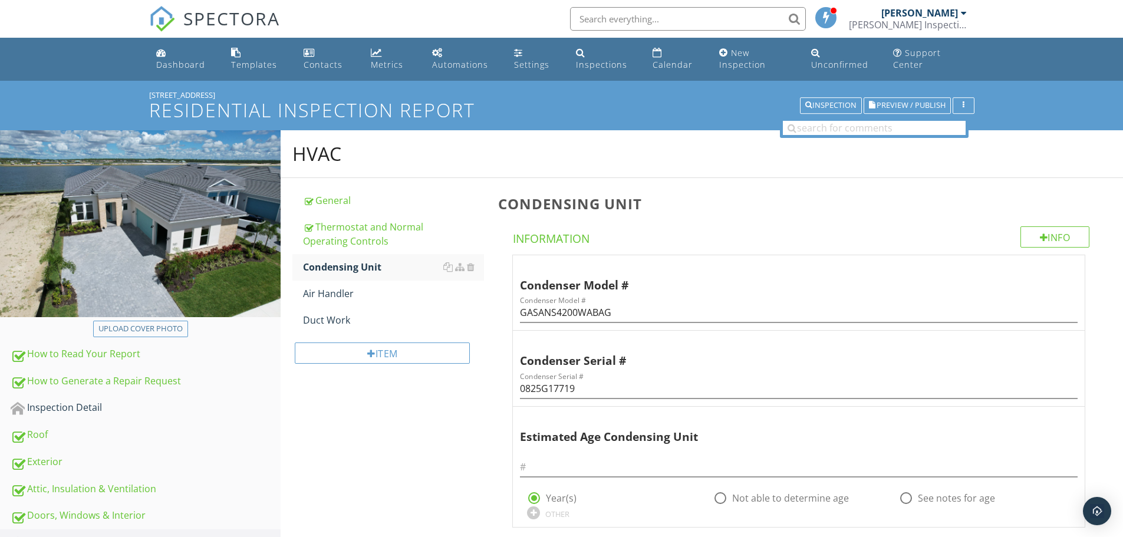
scroll to position [177, 0]
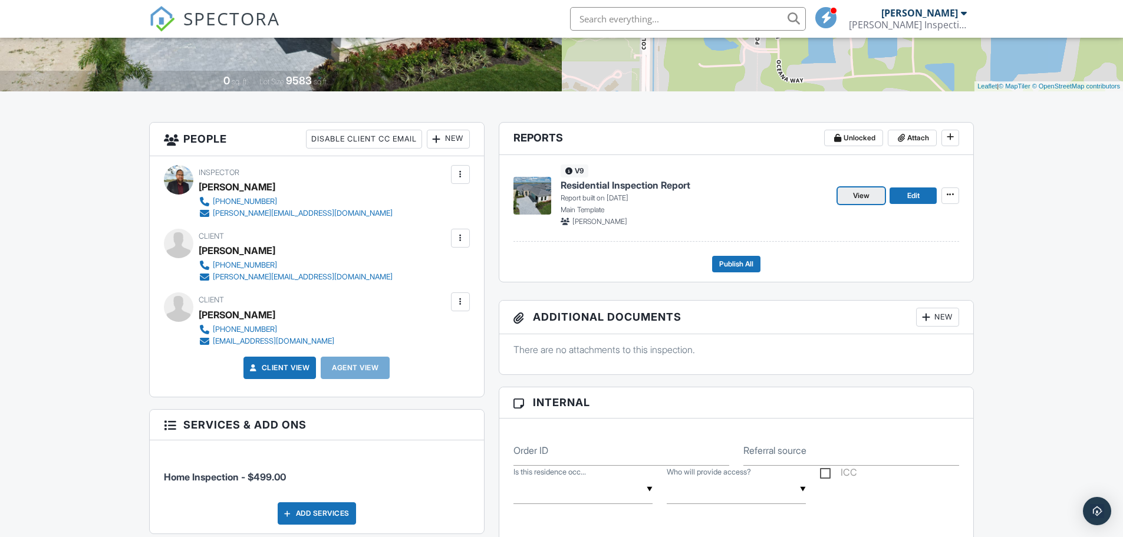
click at [859, 194] on span "View" at bounding box center [861, 196] width 17 height 12
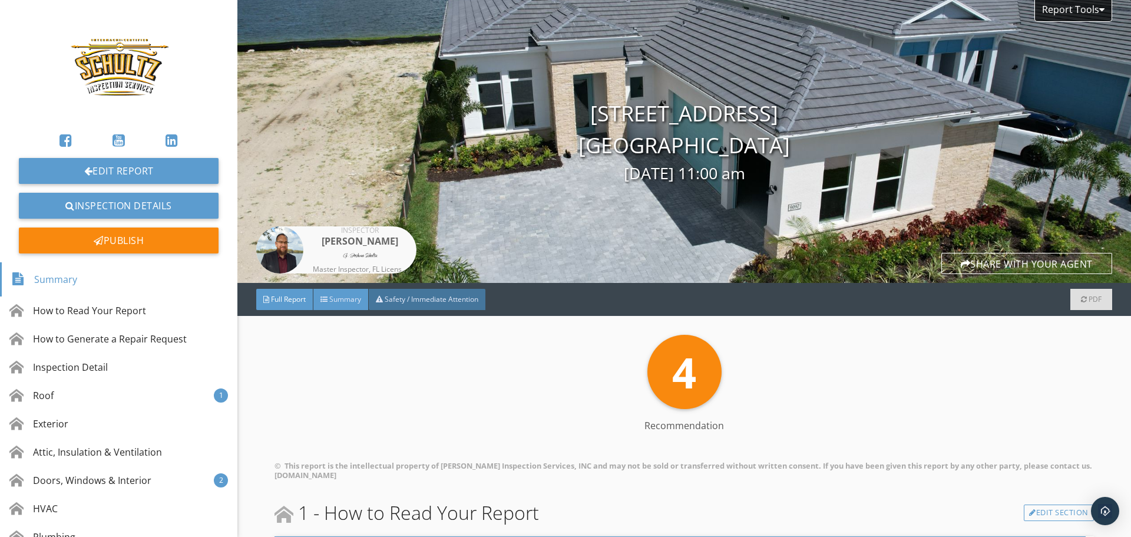
click at [339, 297] on span "Summary" at bounding box center [345, 299] width 32 height 10
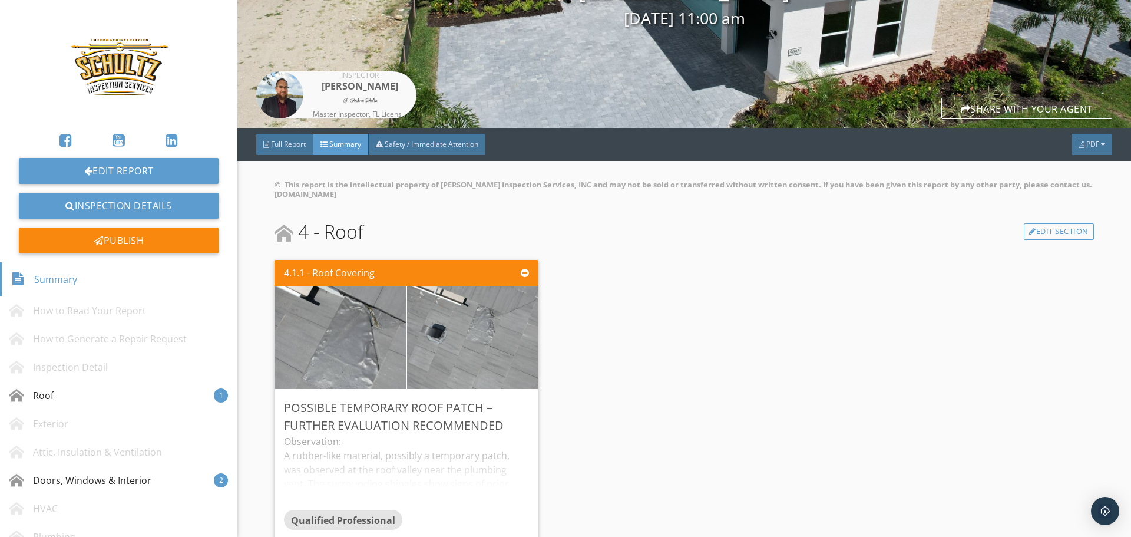
scroll to position [83, 0]
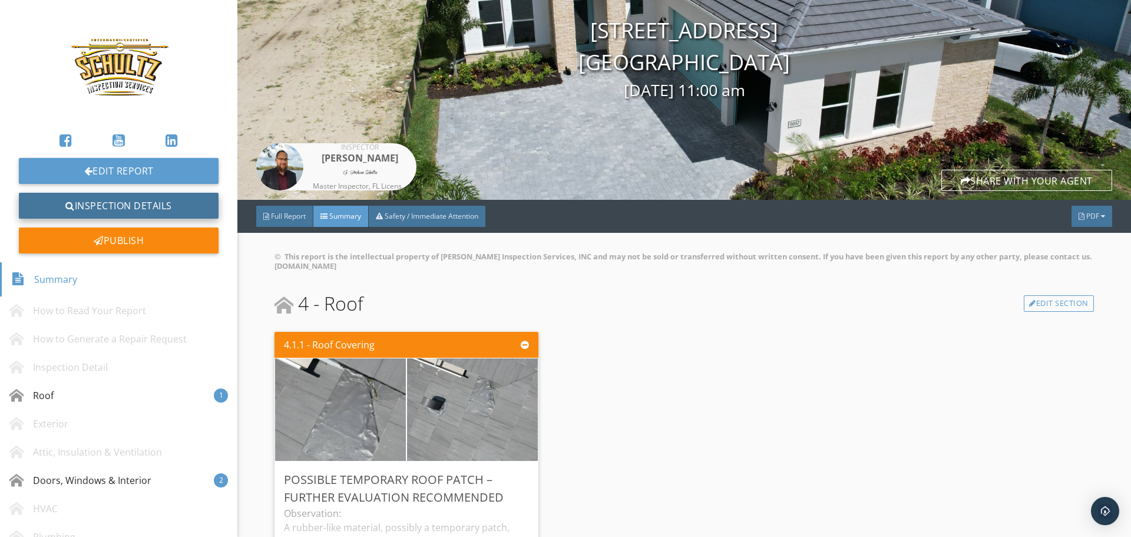
click at [174, 208] on link "Inspection Details" at bounding box center [119, 206] width 200 height 26
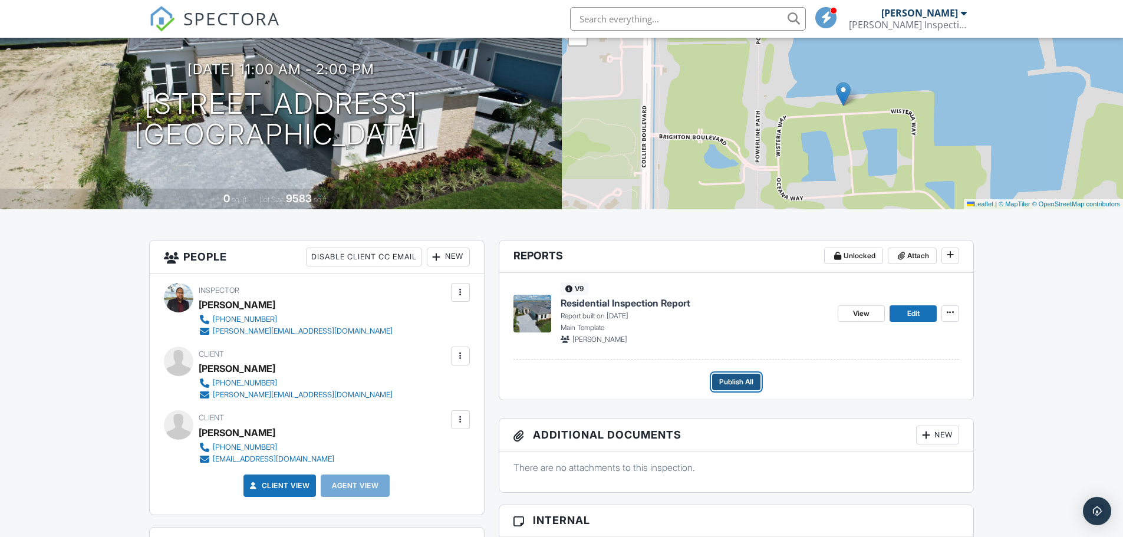
click at [731, 385] on span "Publish All" at bounding box center [736, 382] width 34 height 12
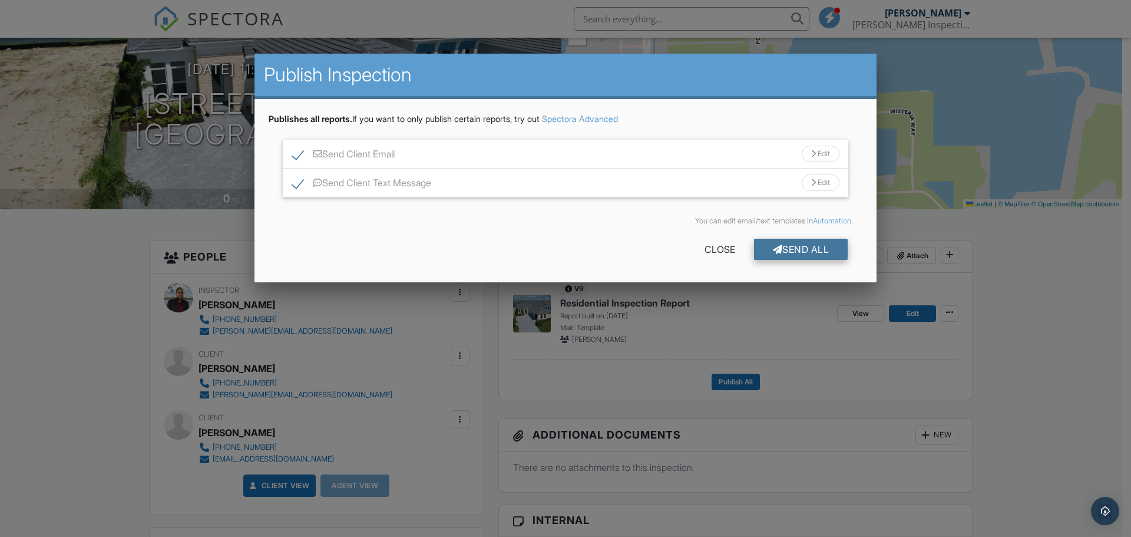
click at [807, 252] on div "Send All" at bounding box center [801, 249] width 94 height 21
